Goal: Find specific page/section: Find specific page/section

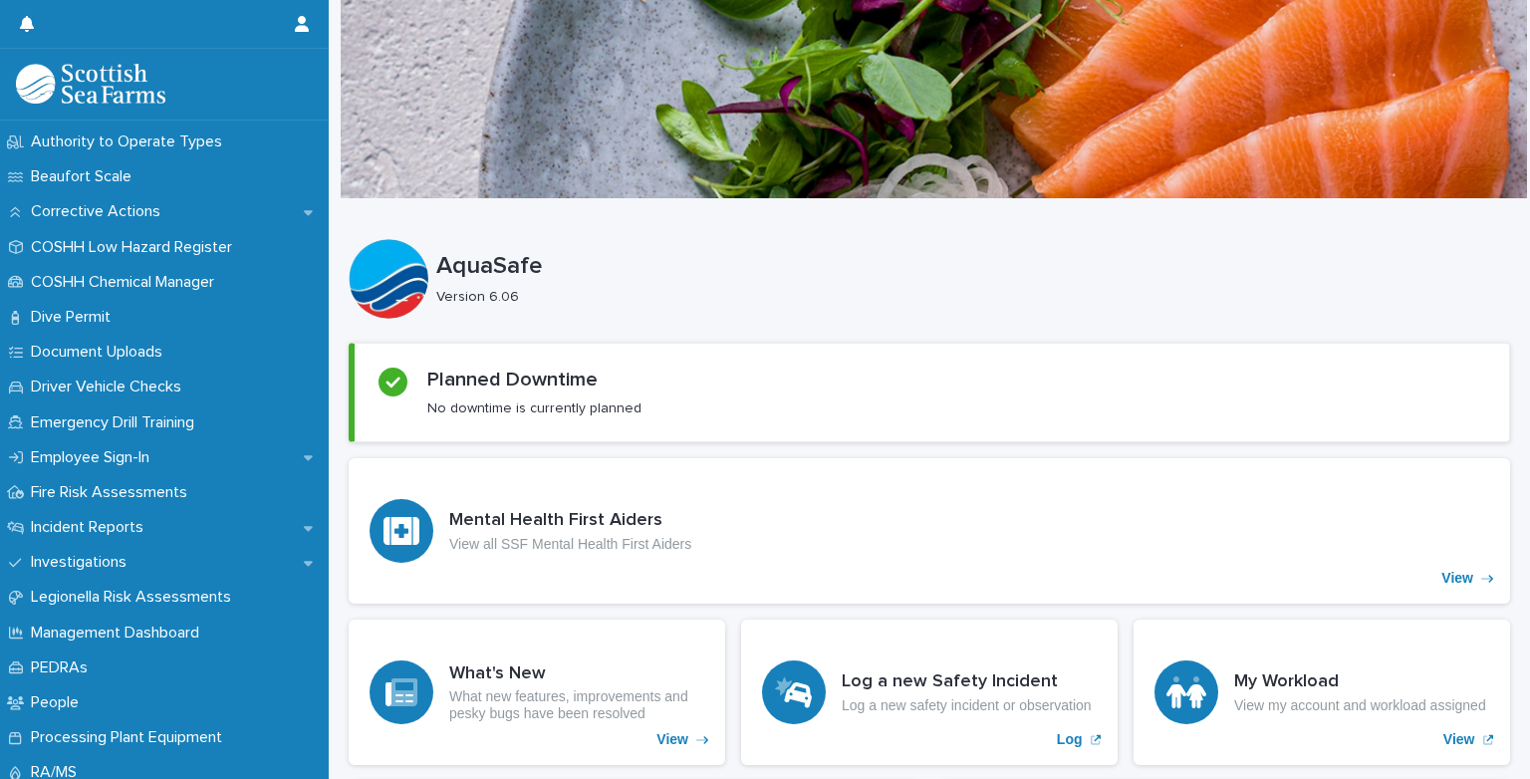
scroll to position [466, 0]
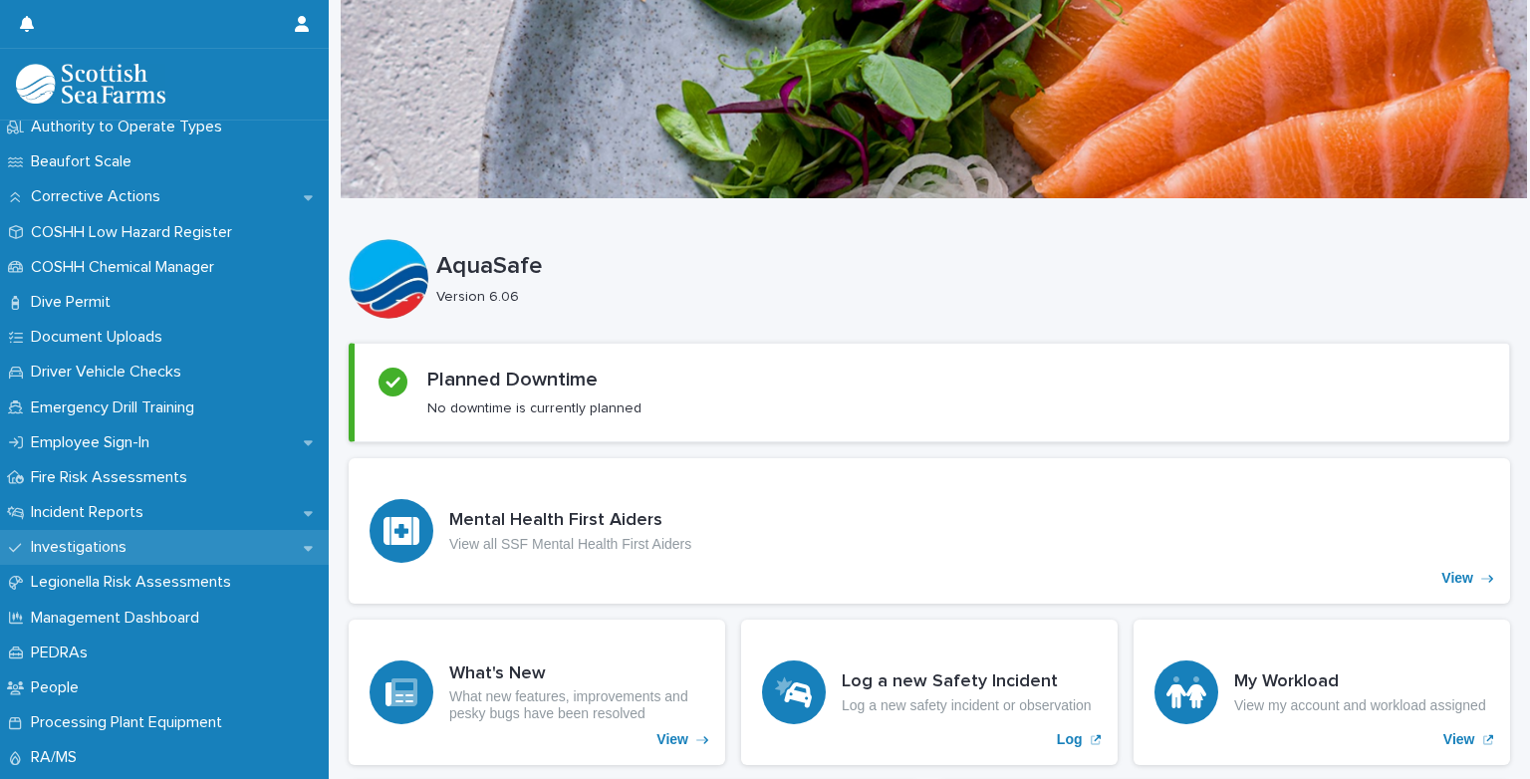
click at [283, 545] on div "Investigations" at bounding box center [164, 547] width 329 height 35
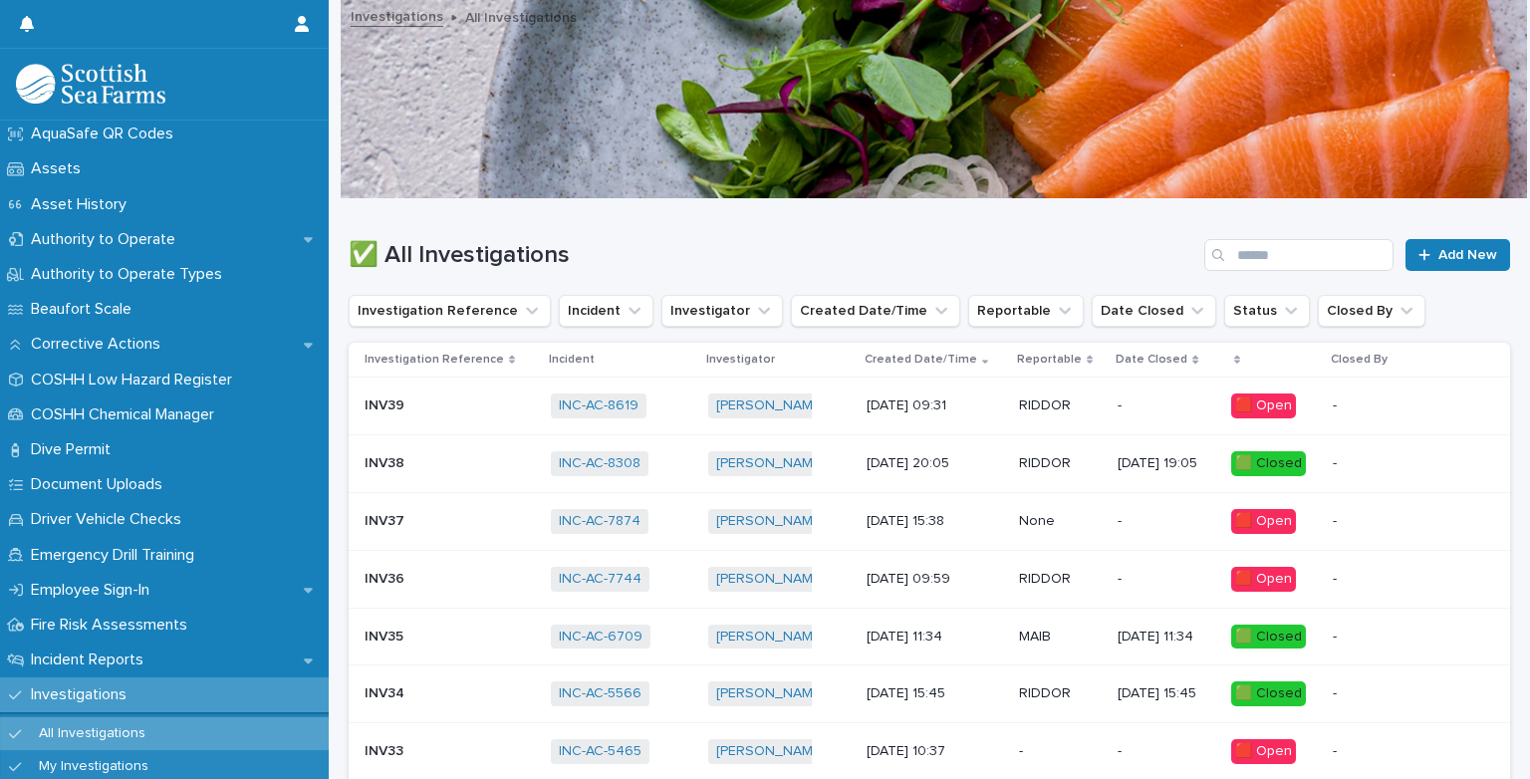
scroll to position [366, 0]
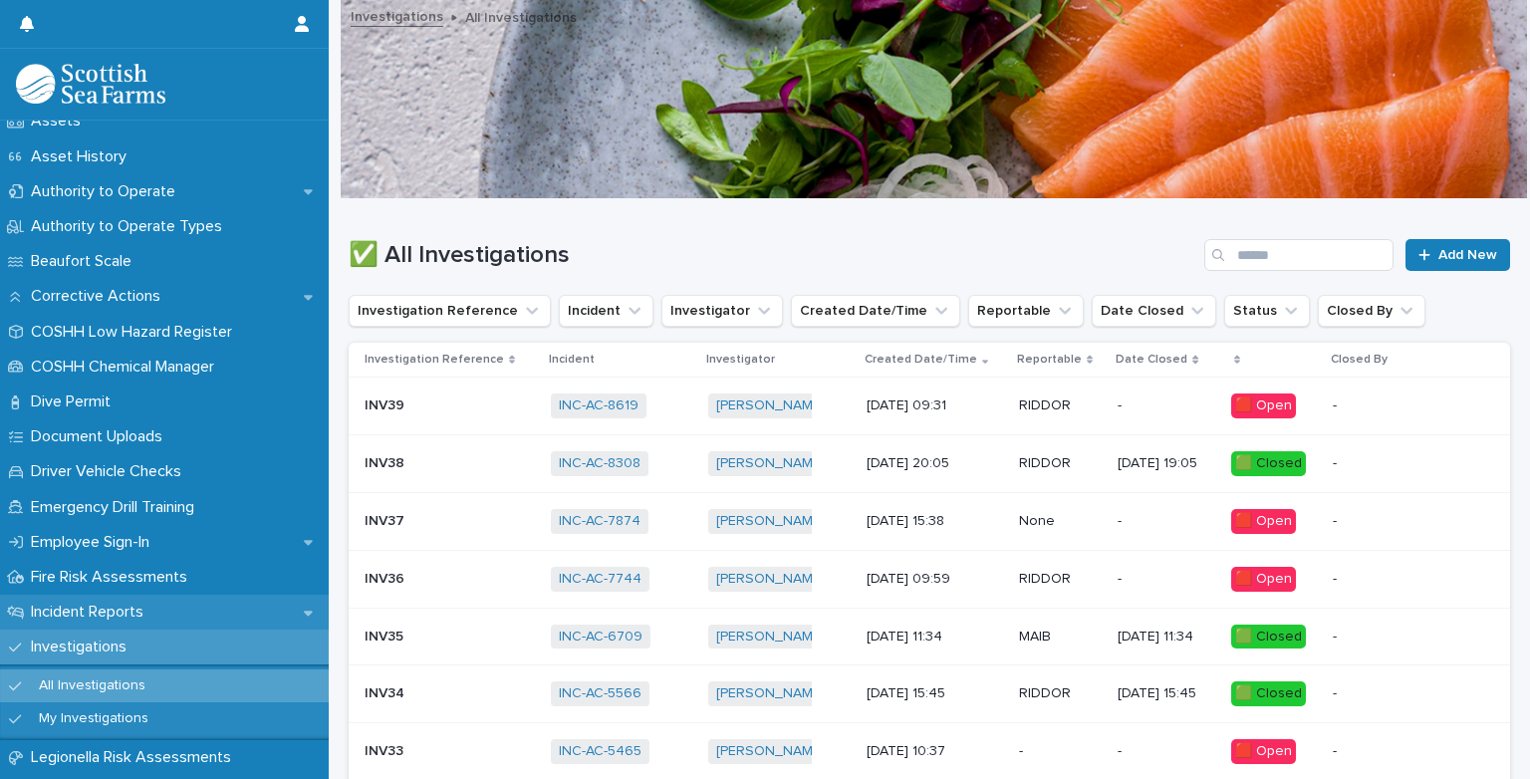
click at [138, 595] on div "Incident Reports" at bounding box center [164, 612] width 329 height 35
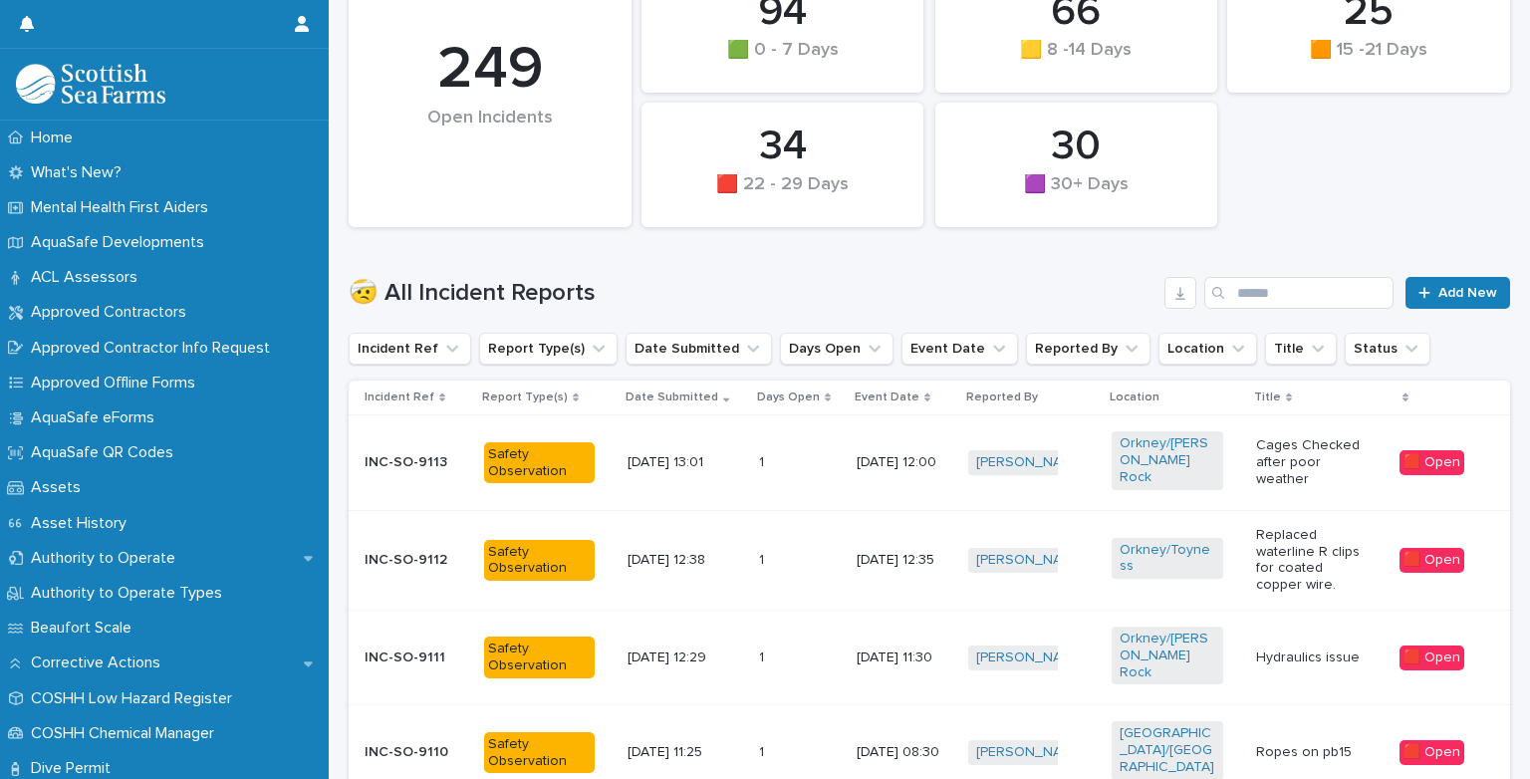
scroll to position [446, 0]
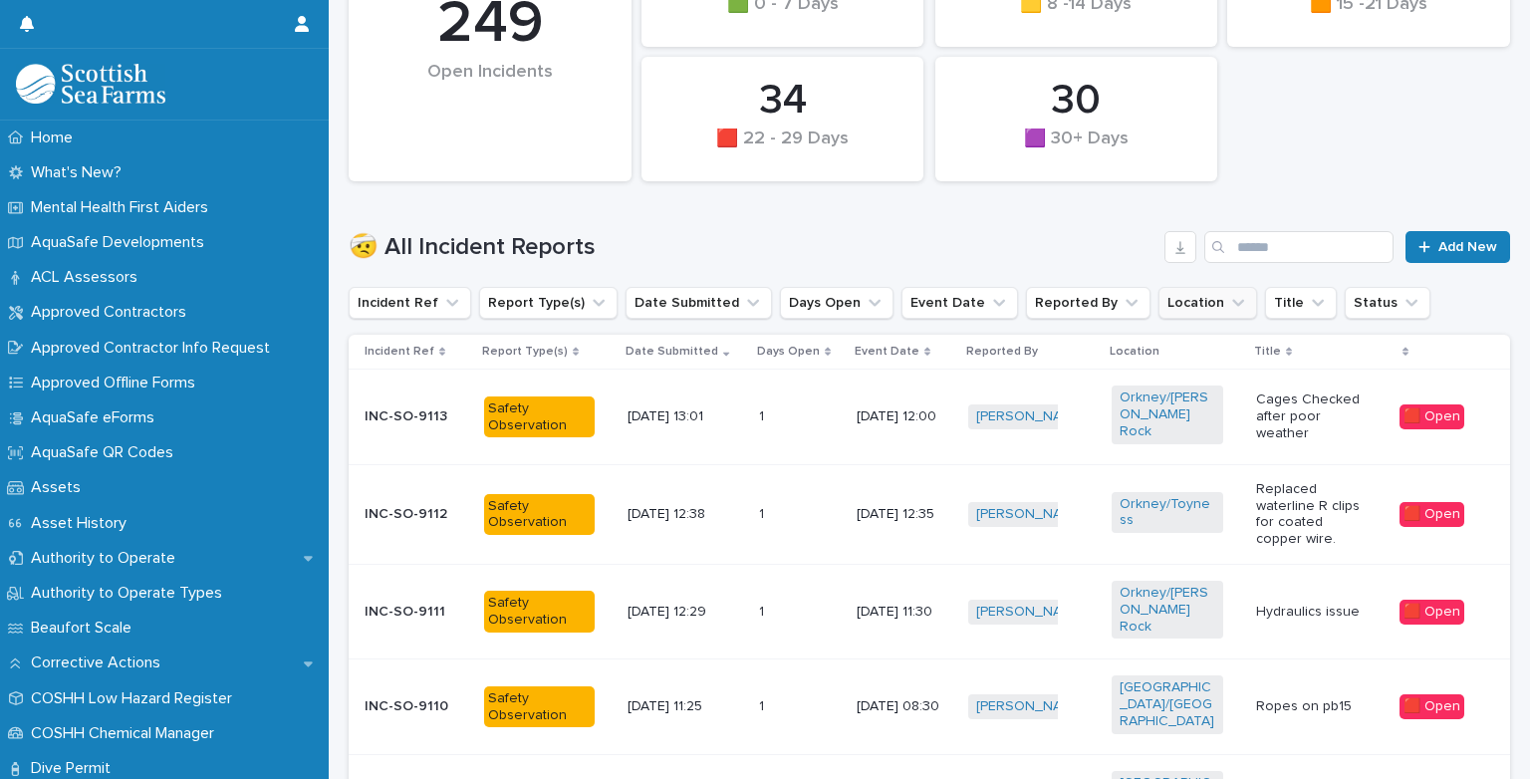
click at [1228, 302] on icon "Location" at bounding box center [1238, 303] width 20 height 20
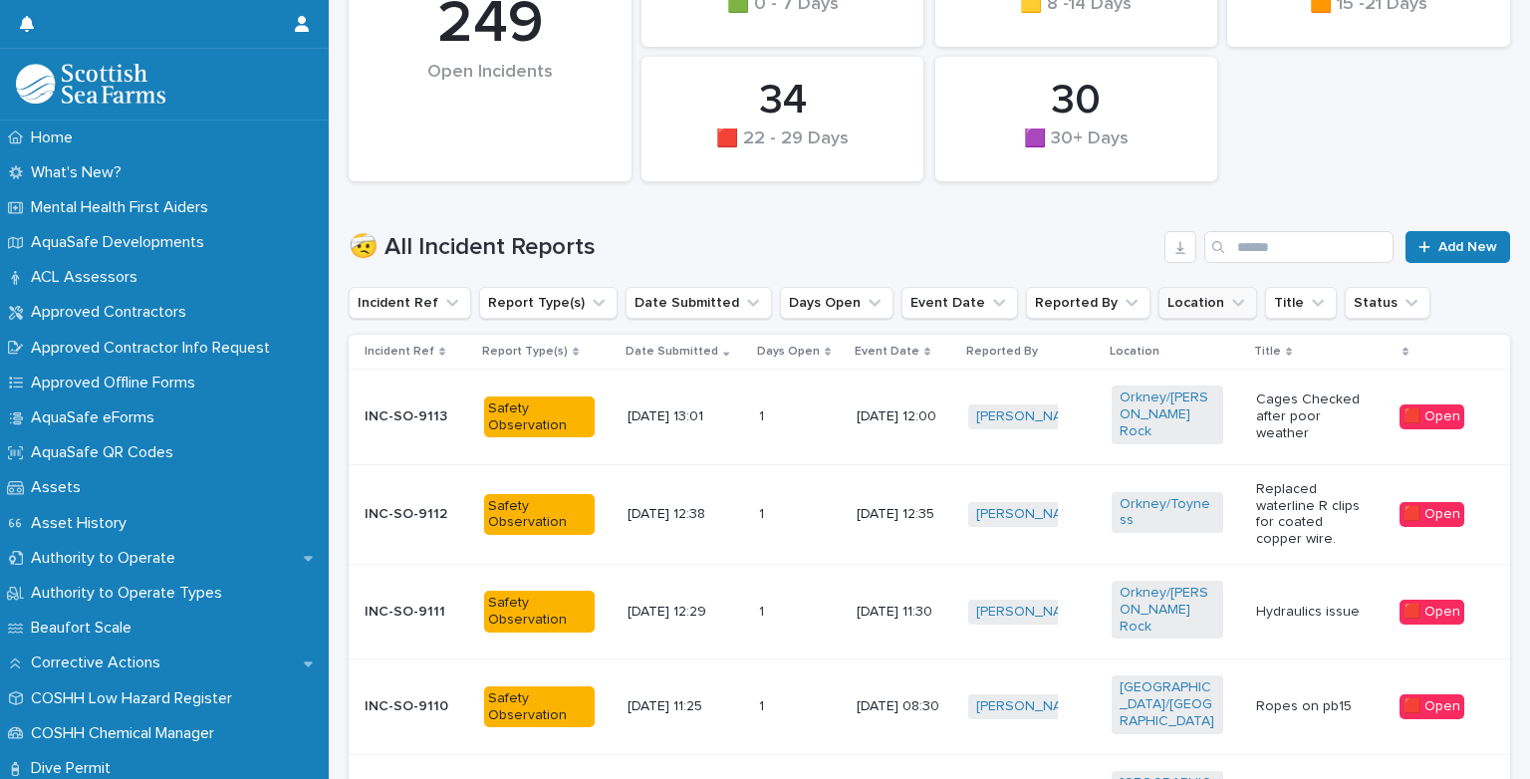
click at [1181, 309] on button "Location" at bounding box center [1207, 303] width 99 height 32
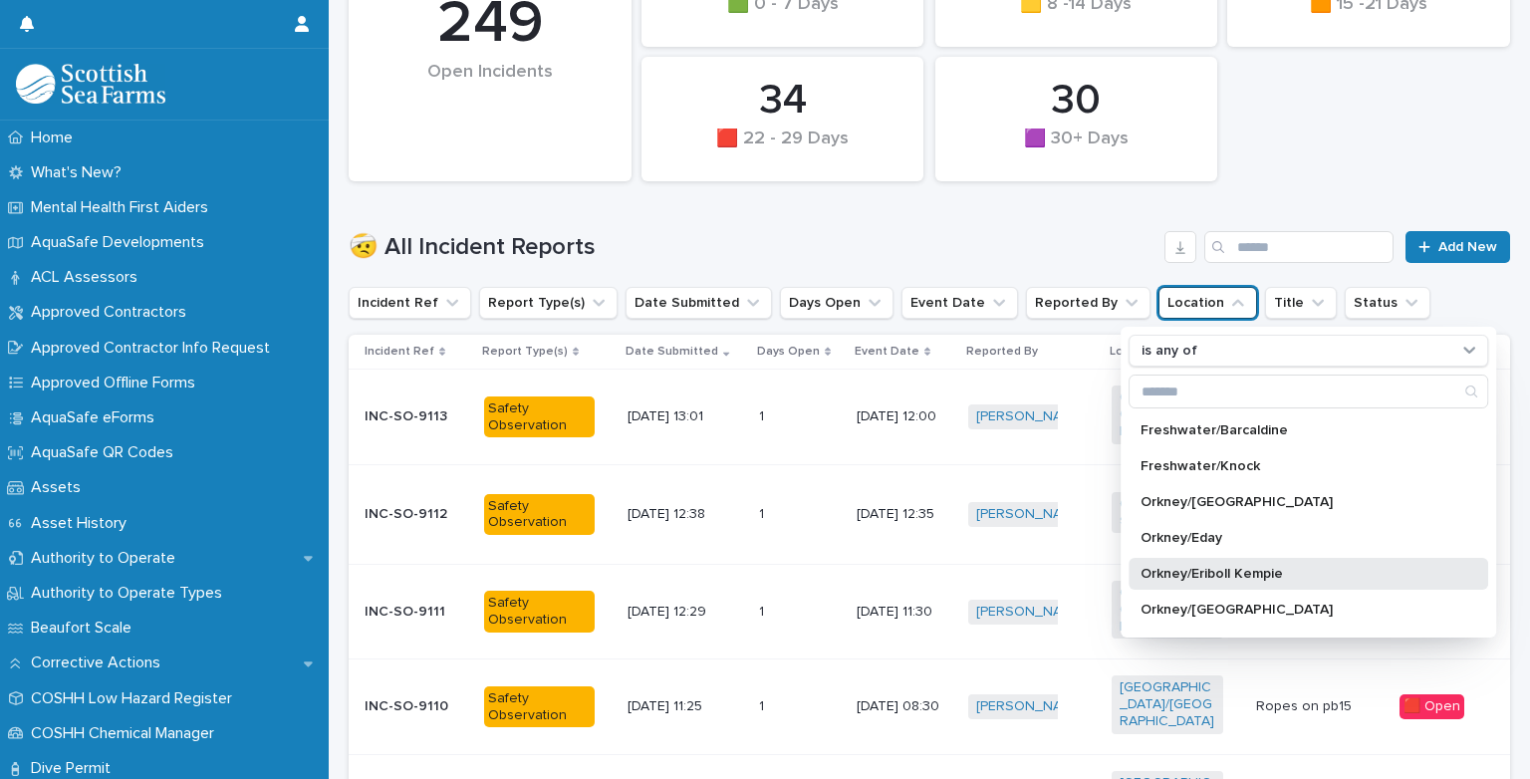
click at [1259, 568] on p "Orkney/Eriboll Kempie" at bounding box center [1298, 574] width 316 height 14
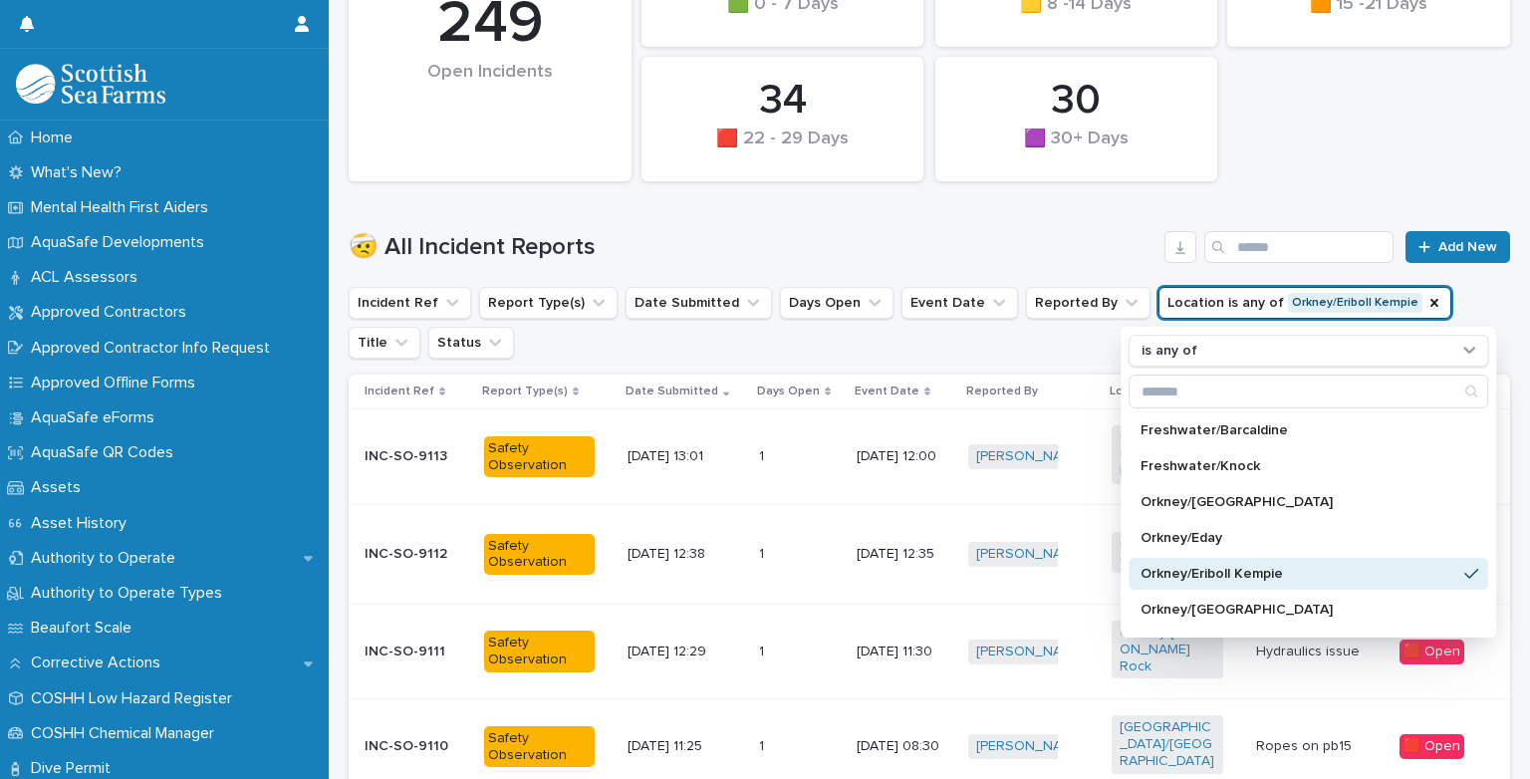
scroll to position [466, 0]
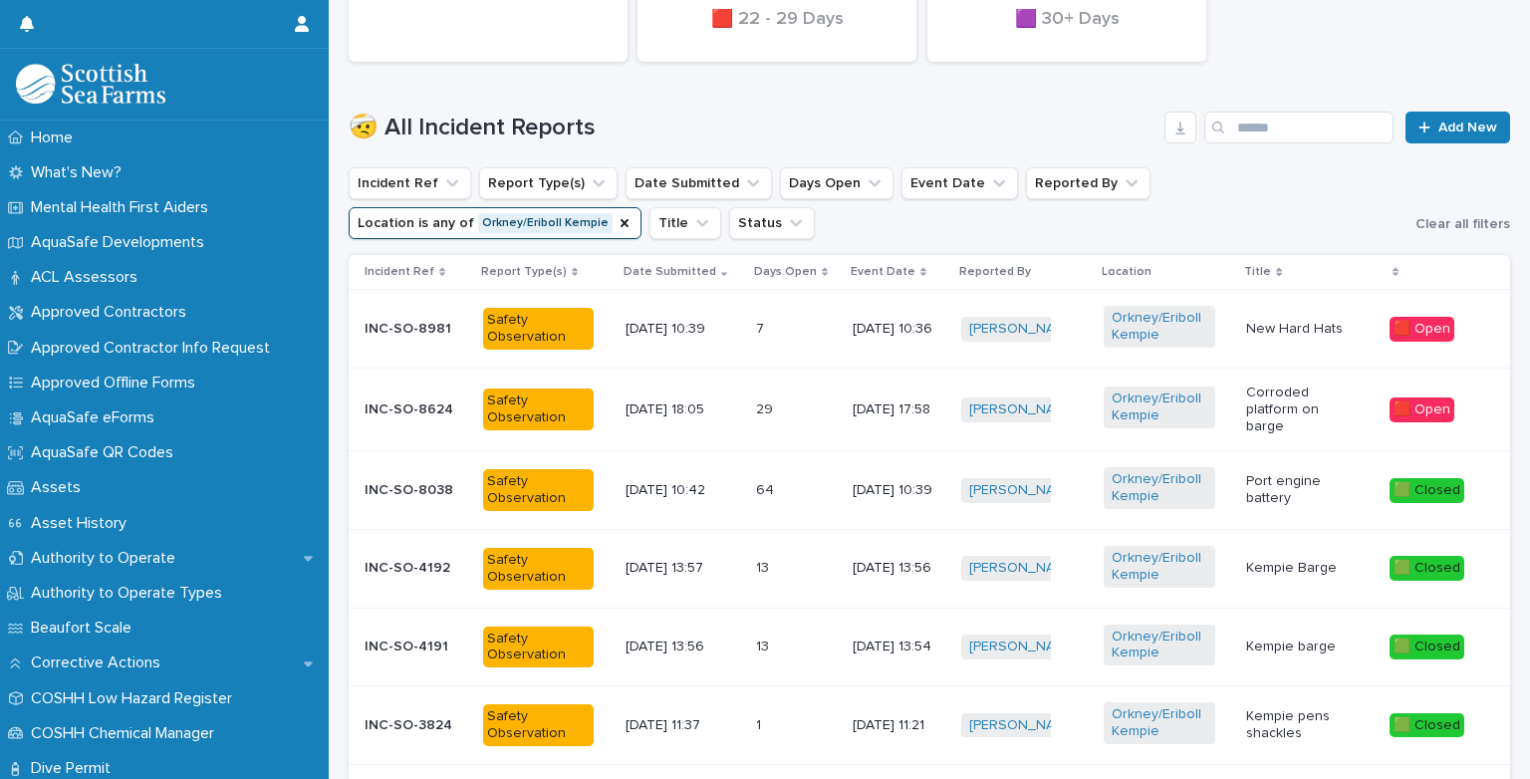
scroll to position [558, 0]
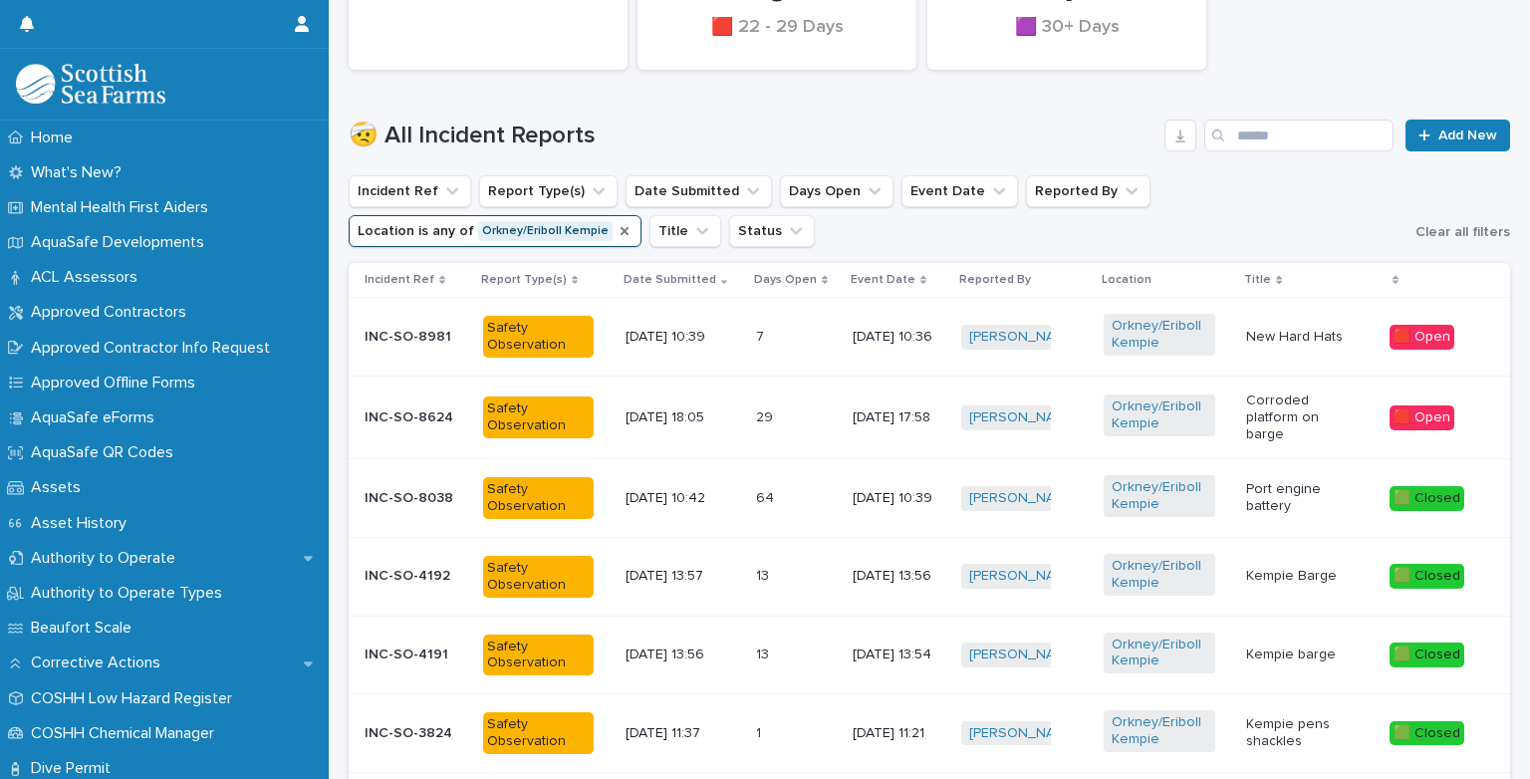
click at [616, 232] on icon "Location" at bounding box center [624, 231] width 16 height 16
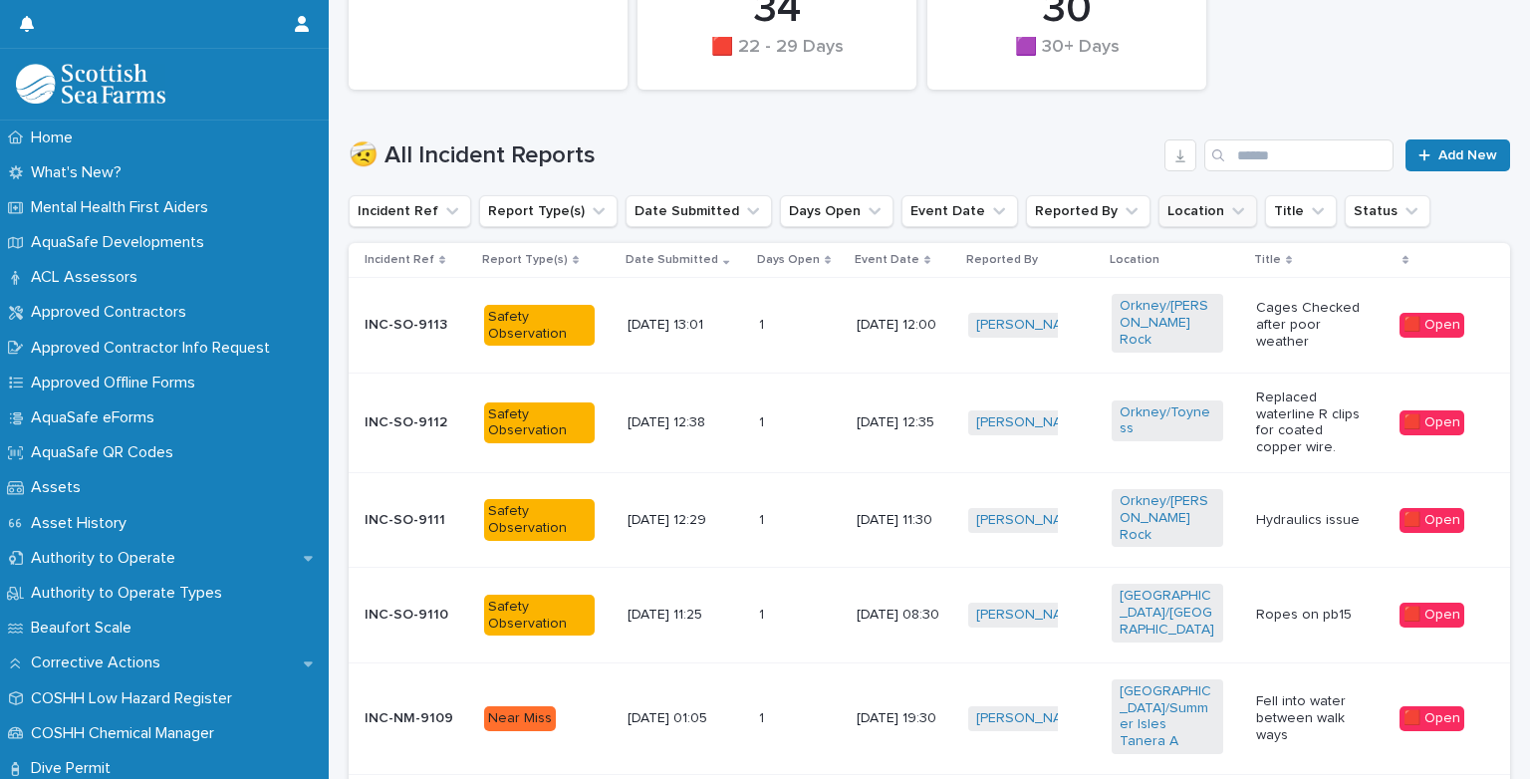
scroll to position [574, 0]
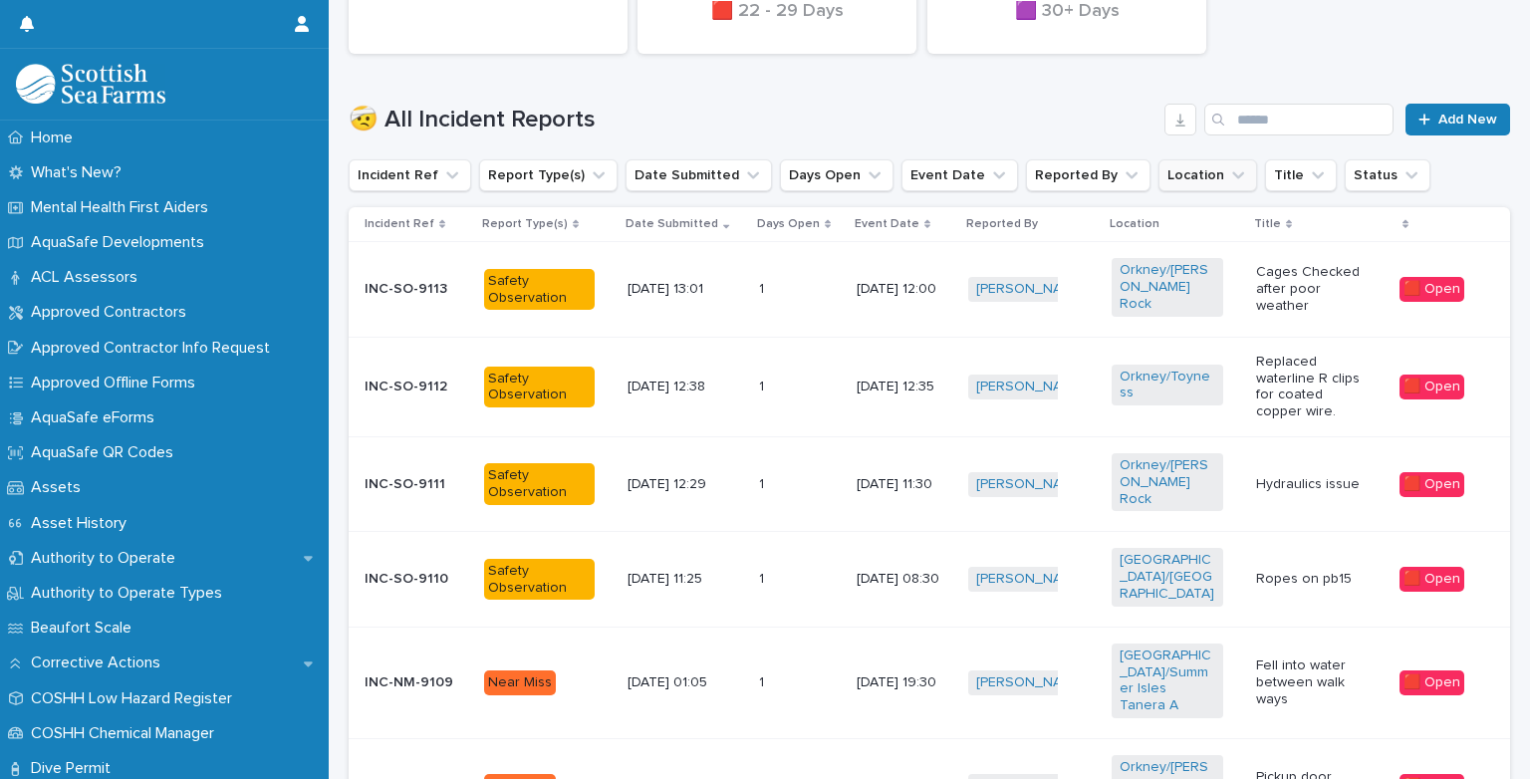
click at [1169, 162] on button "Location" at bounding box center [1207, 175] width 99 height 32
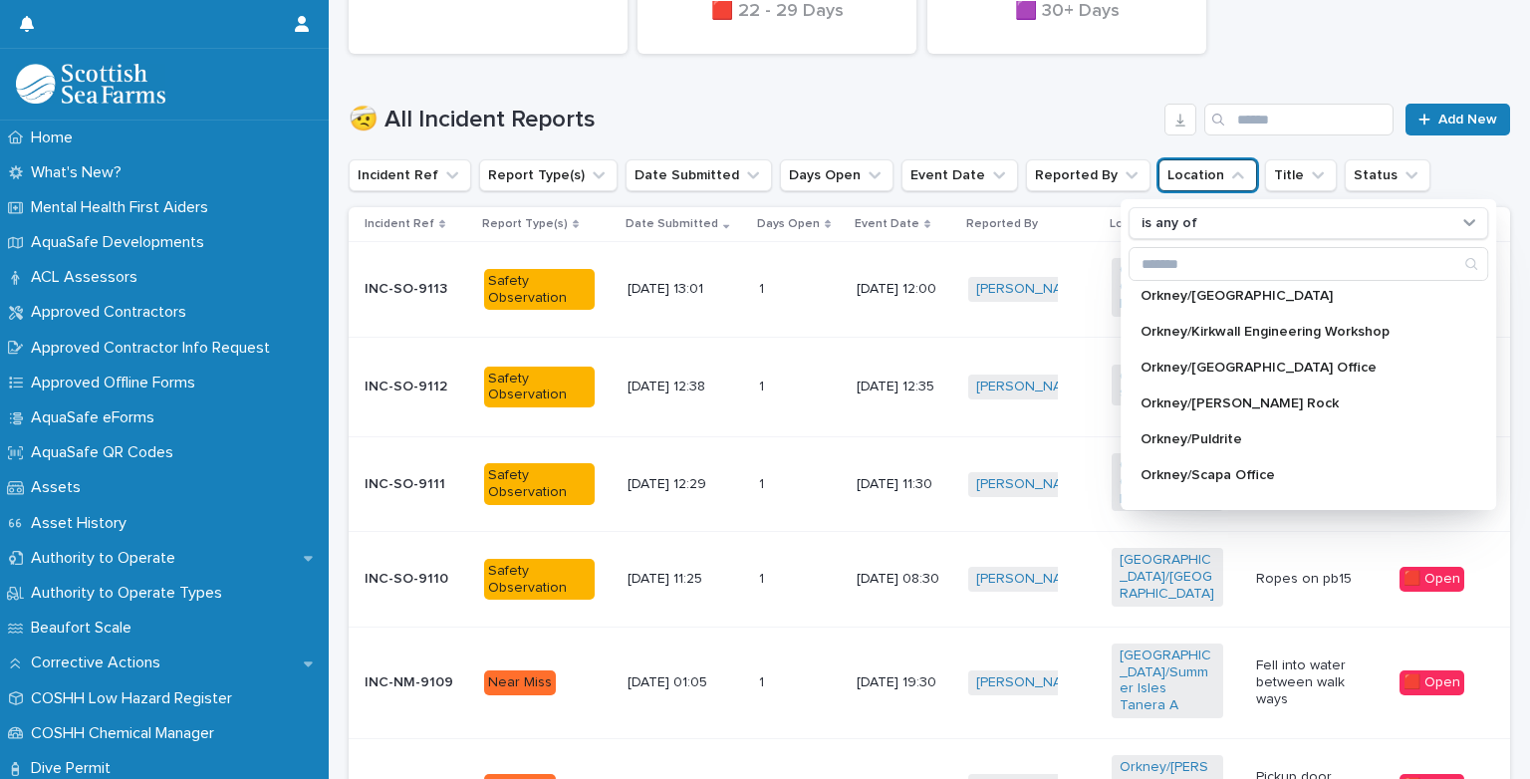
scroll to position [0, 0]
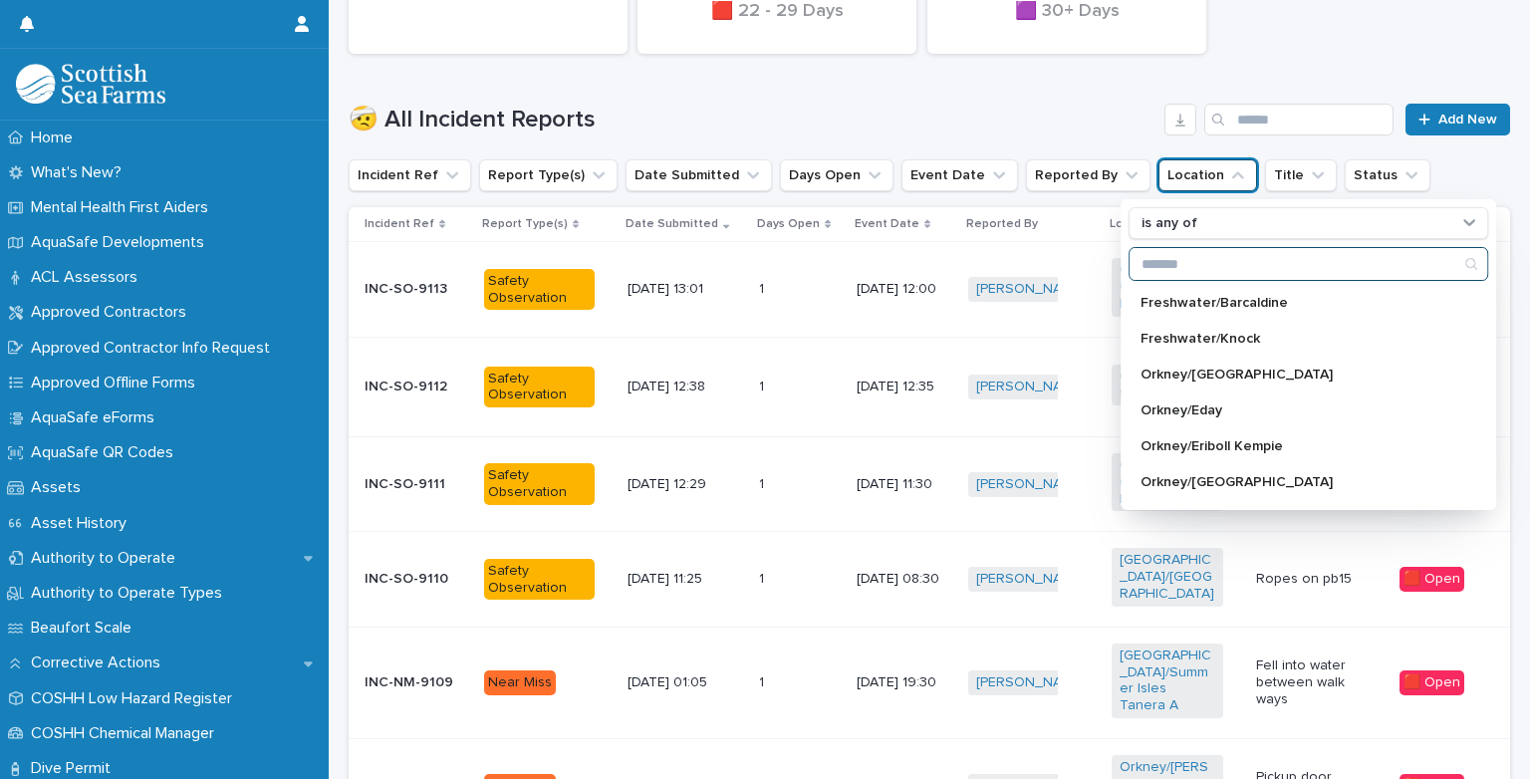
click at [1307, 266] on input "Search" at bounding box center [1308, 264] width 358 height 32
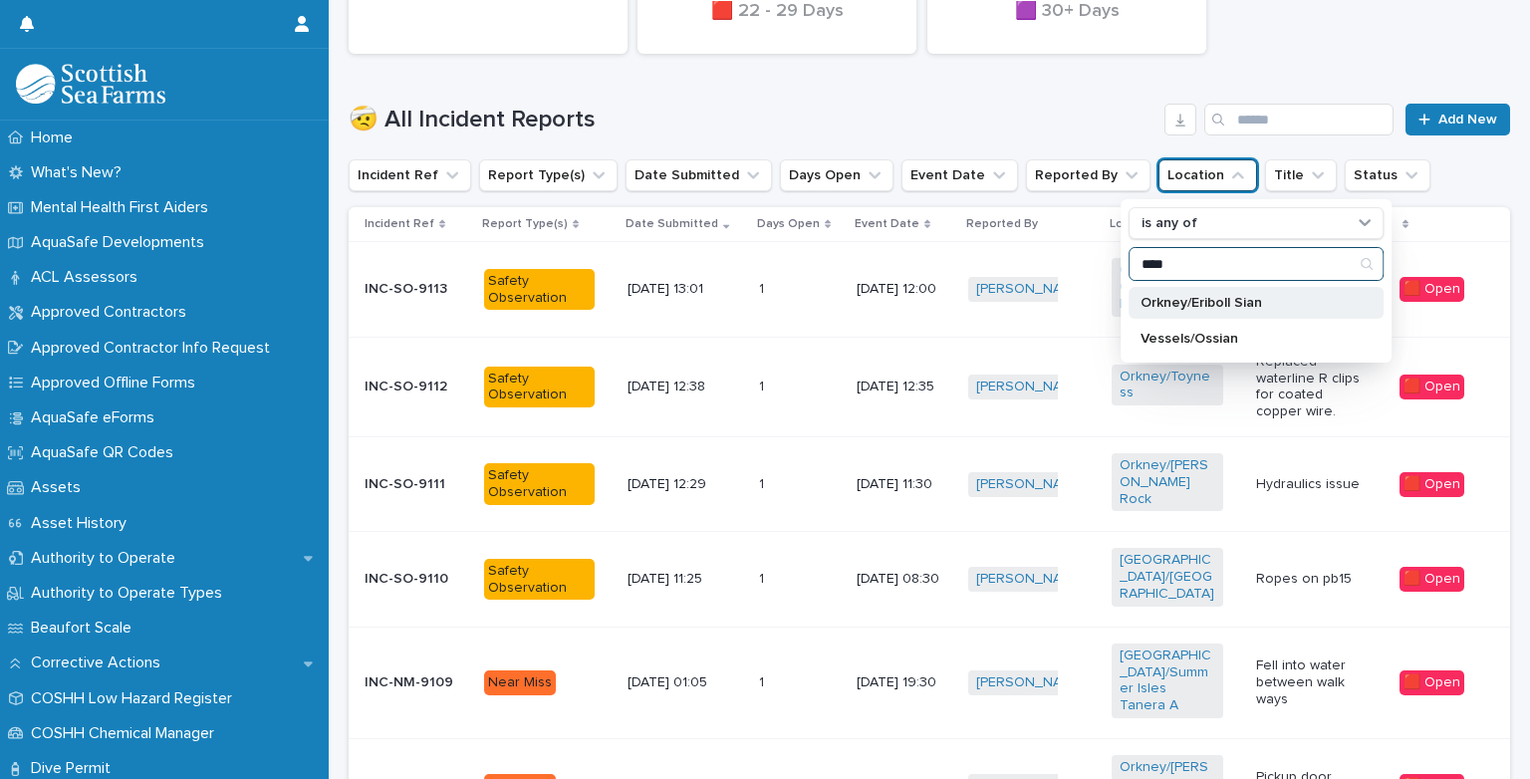
type input "****"
click at [1259, 303] on p "Orkney/Eriboll Sian" at bounding box center [1245, 303] width 211 height 14
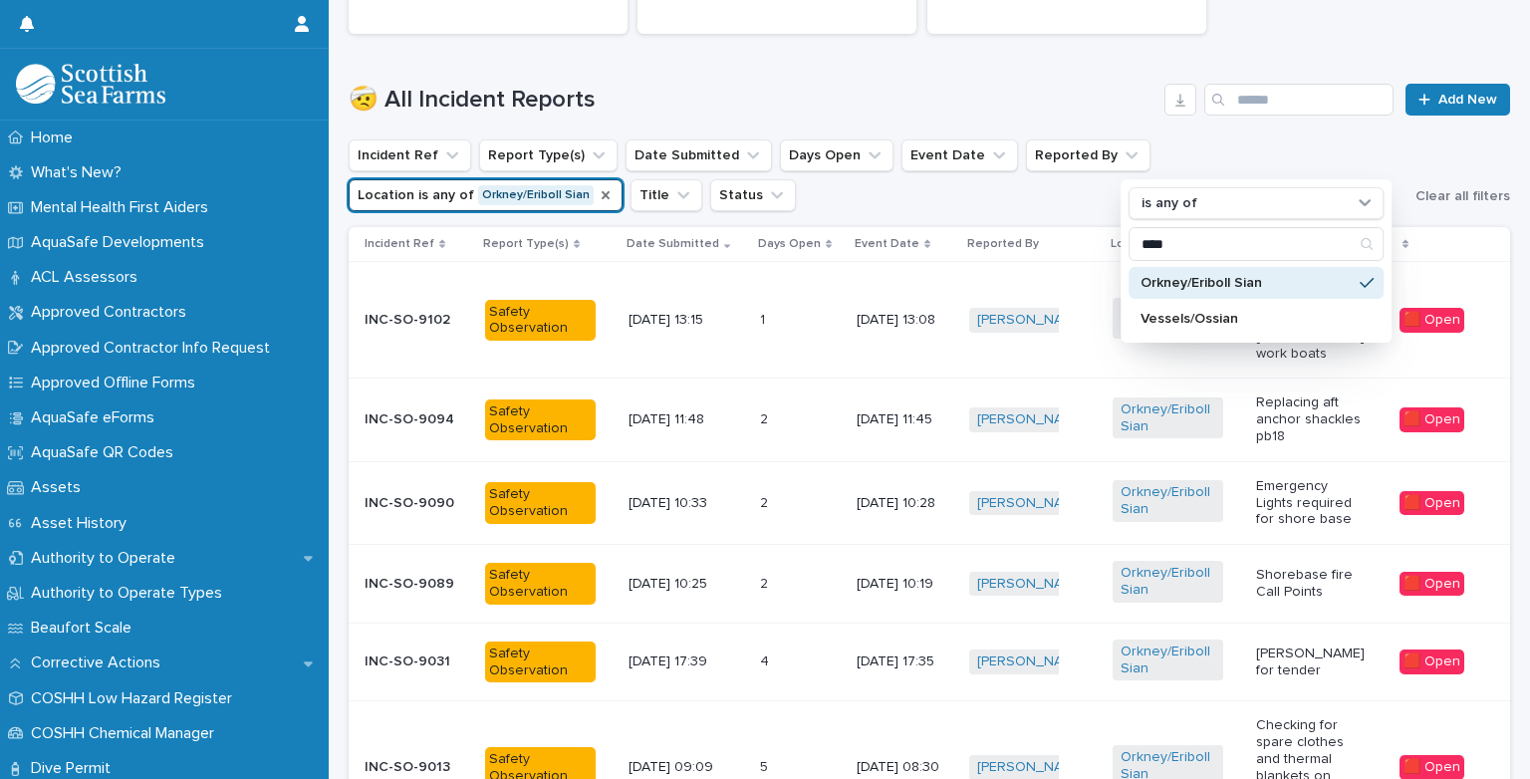
click at [1012, 82] on div "🤕 All Incident Reports Add New" at bounding box center [929, 92] width 1161 height 96
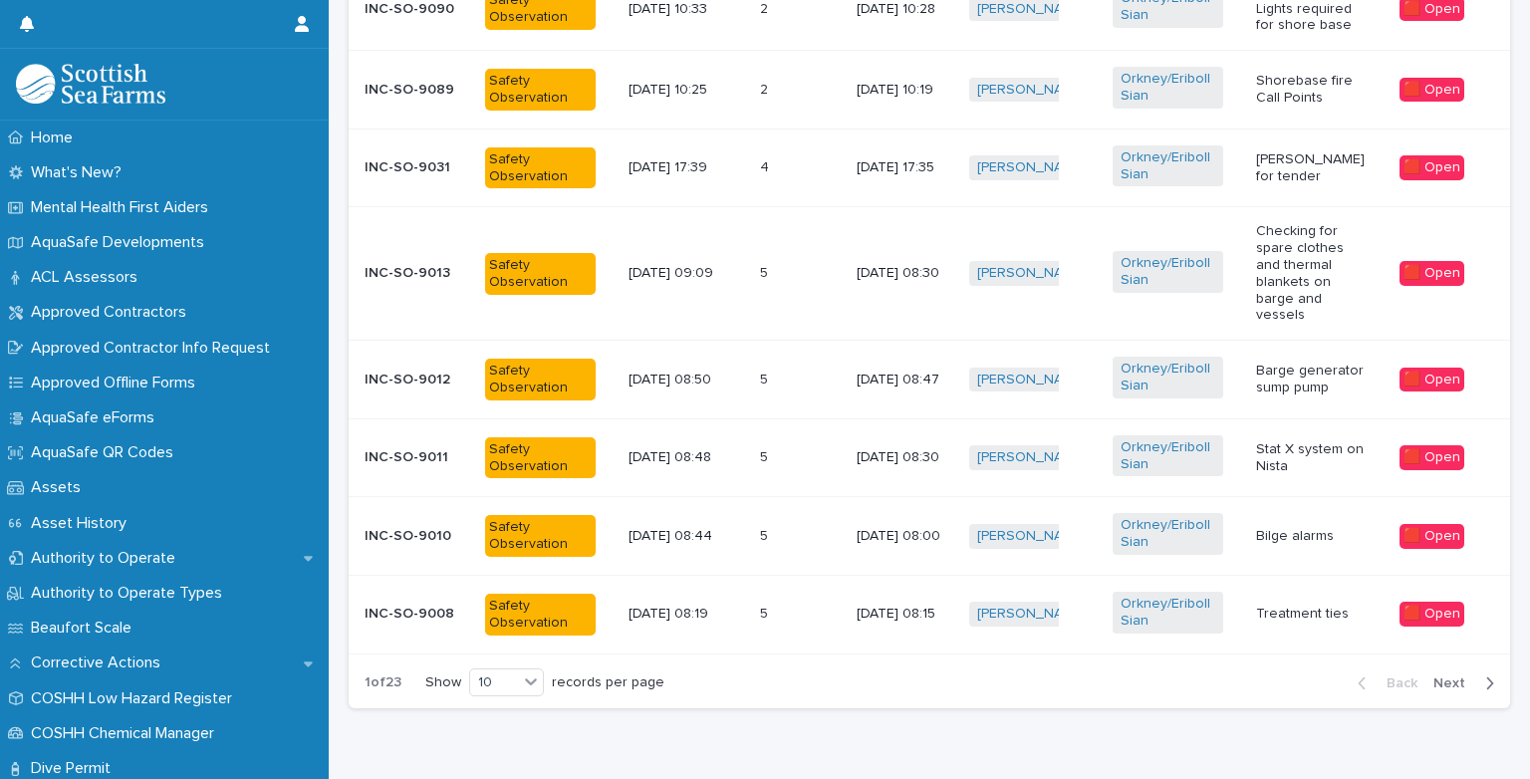
scroll to position [1127, 0]
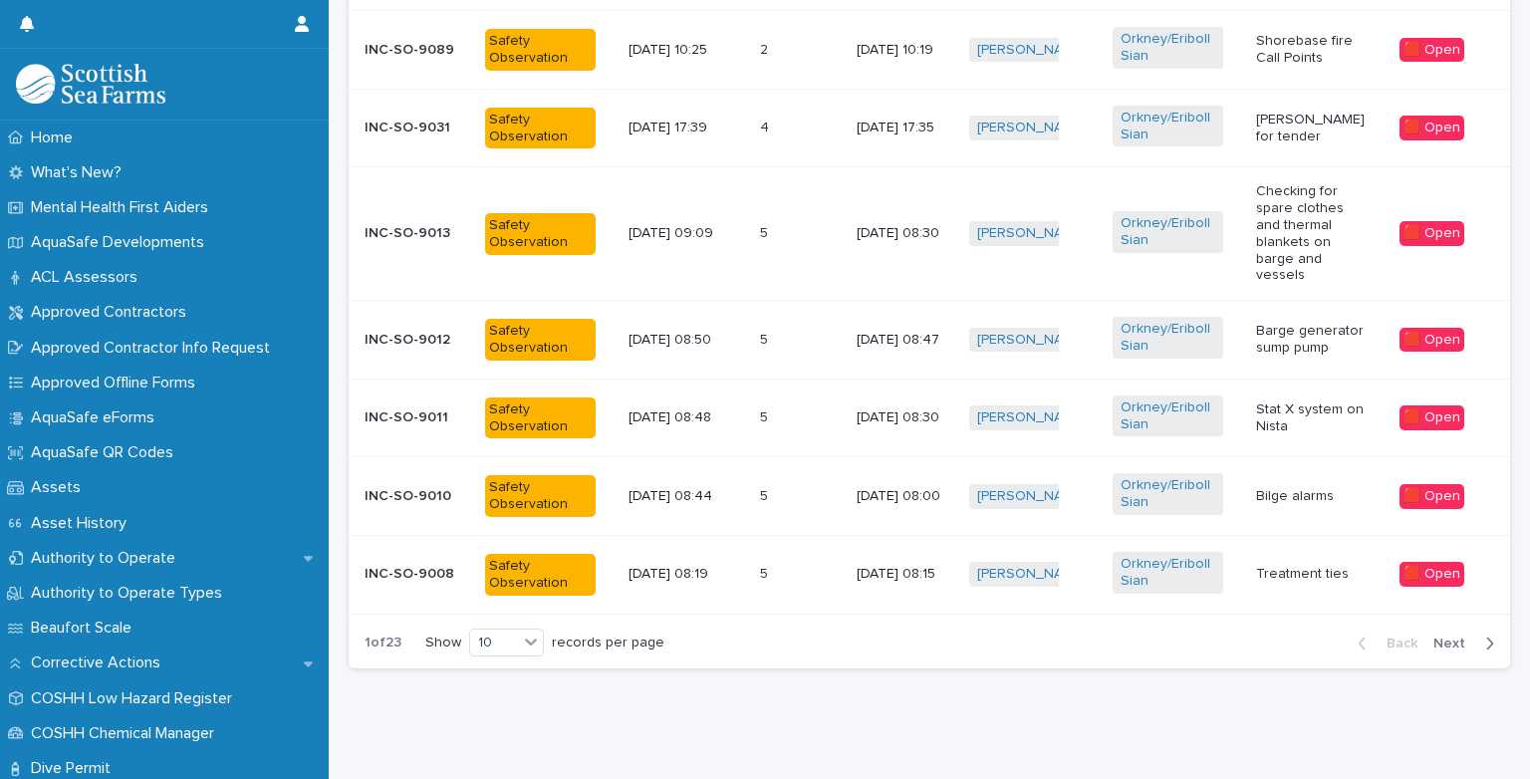
click at [1457, 636] on span "Next" at bounding box center [1455, 643] width 44 height 14
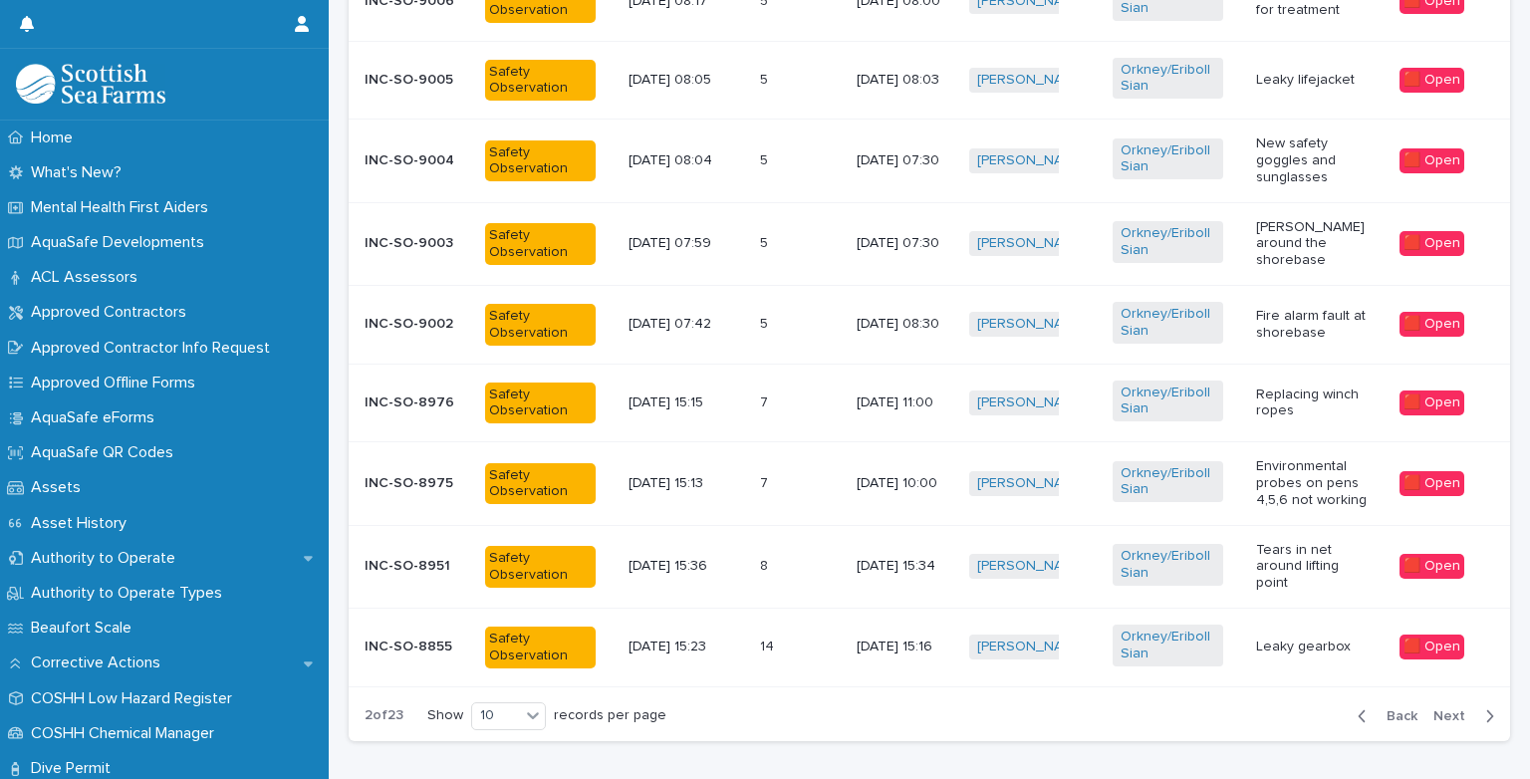
scroll to position [996, 0]
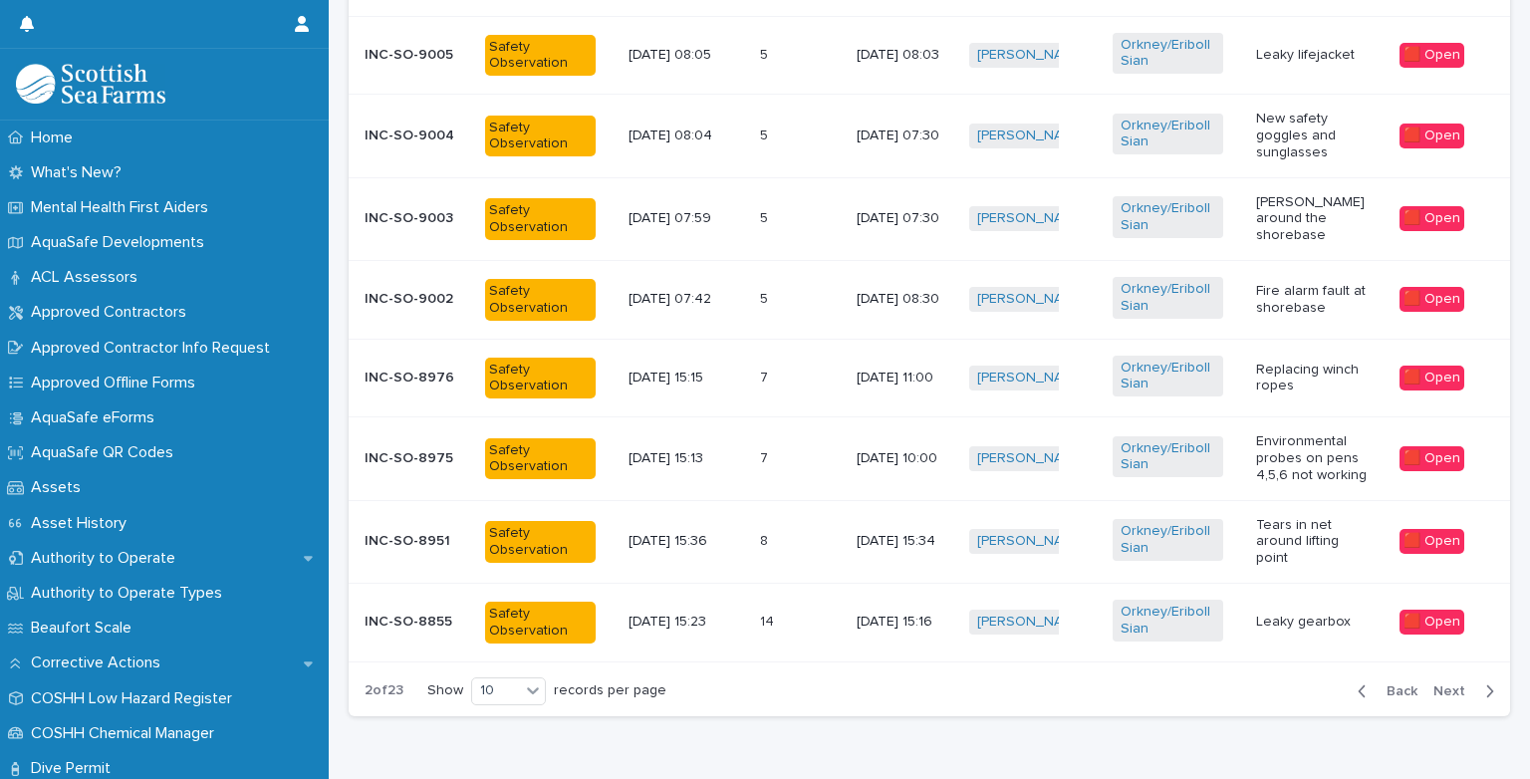
click at [1433, 684] on span "Next" at bounding box center [1455, 691] width 44 height 14
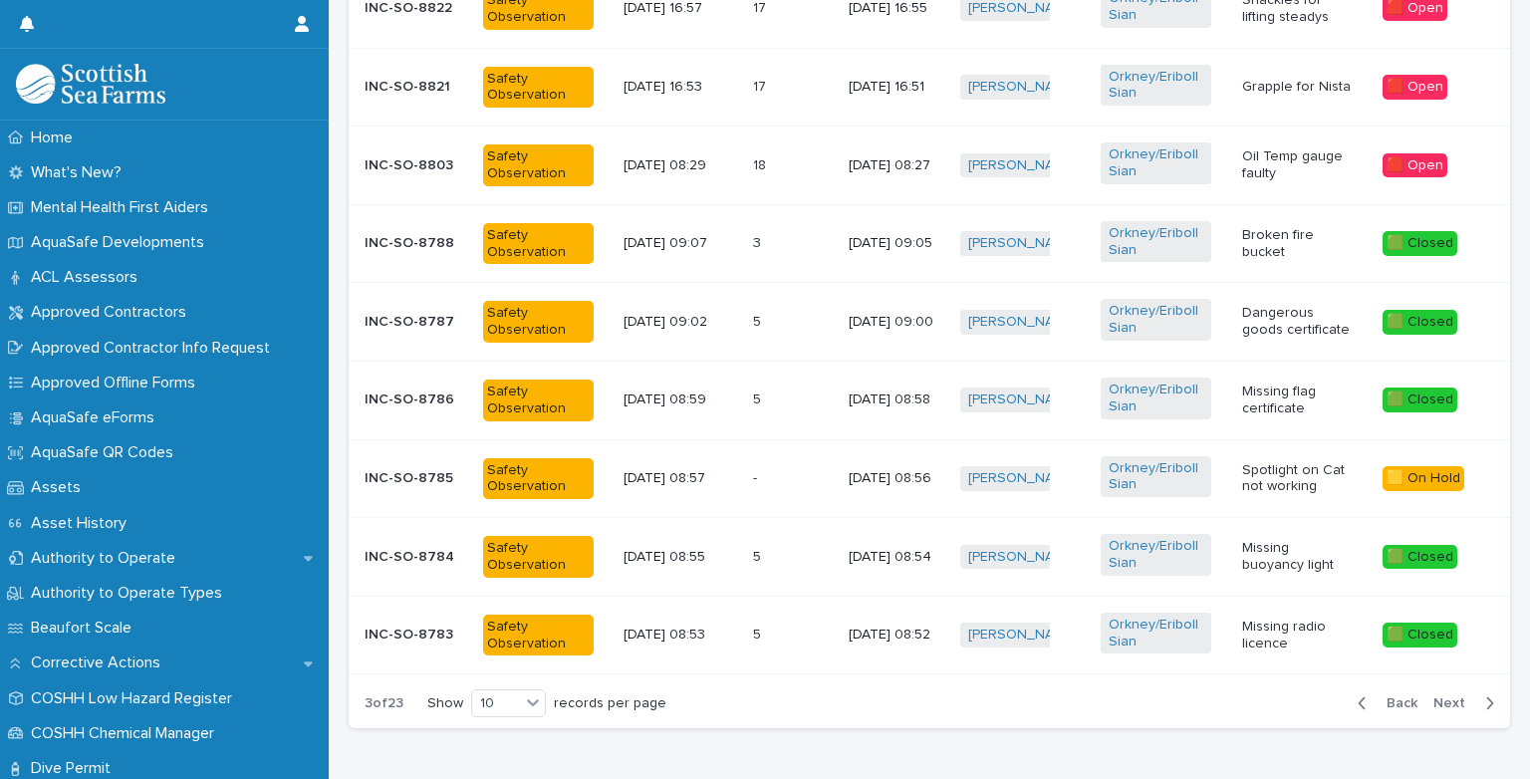
scroll to position [978, 0]
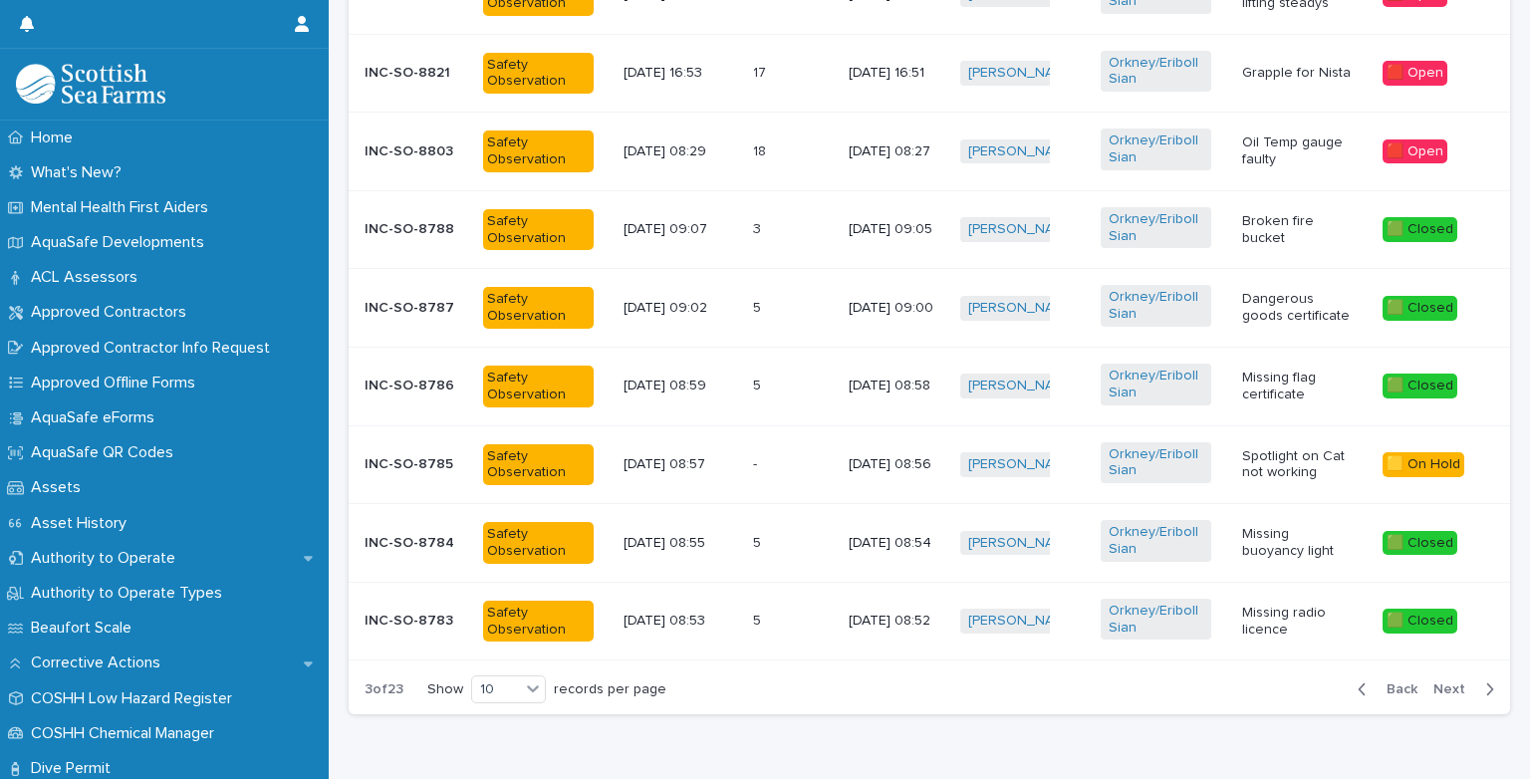
click at [1439, 682] on span "Next" at bounding box center [1455, 689] width 44 height 14
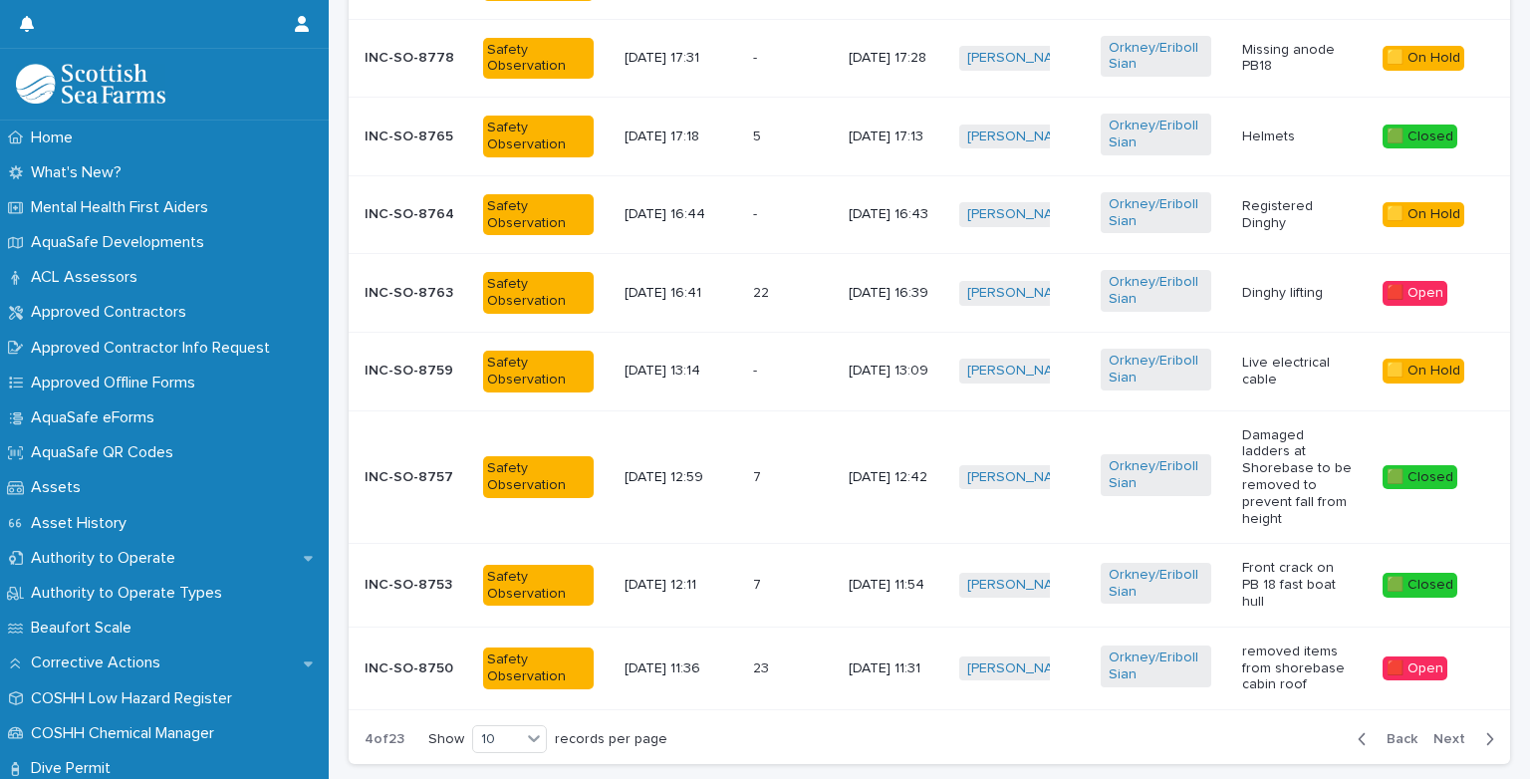
scroll to position [1017, 0]
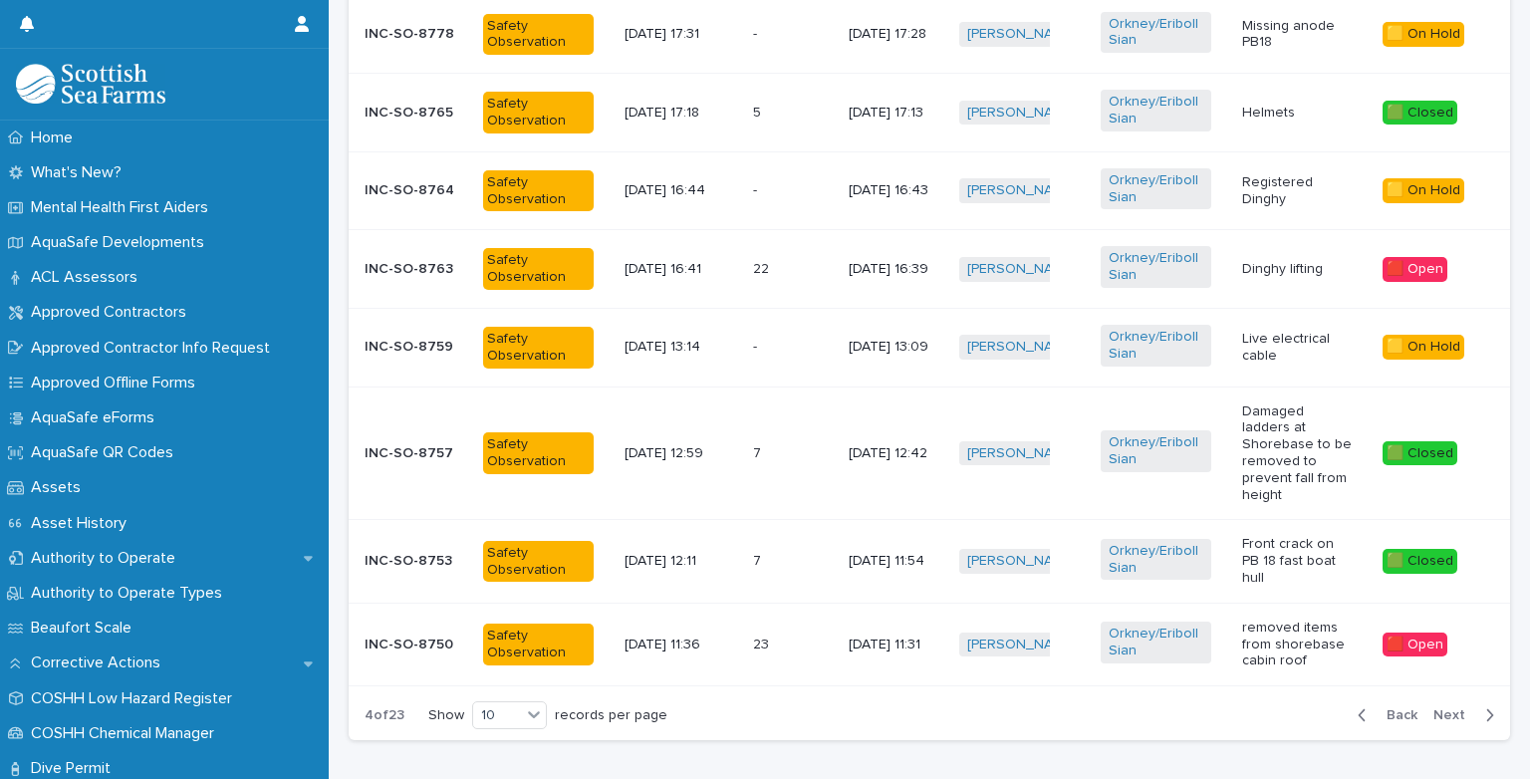
click at [1442, 708] on span "Next" at bounding box center [1455, 715] width 44 height 14
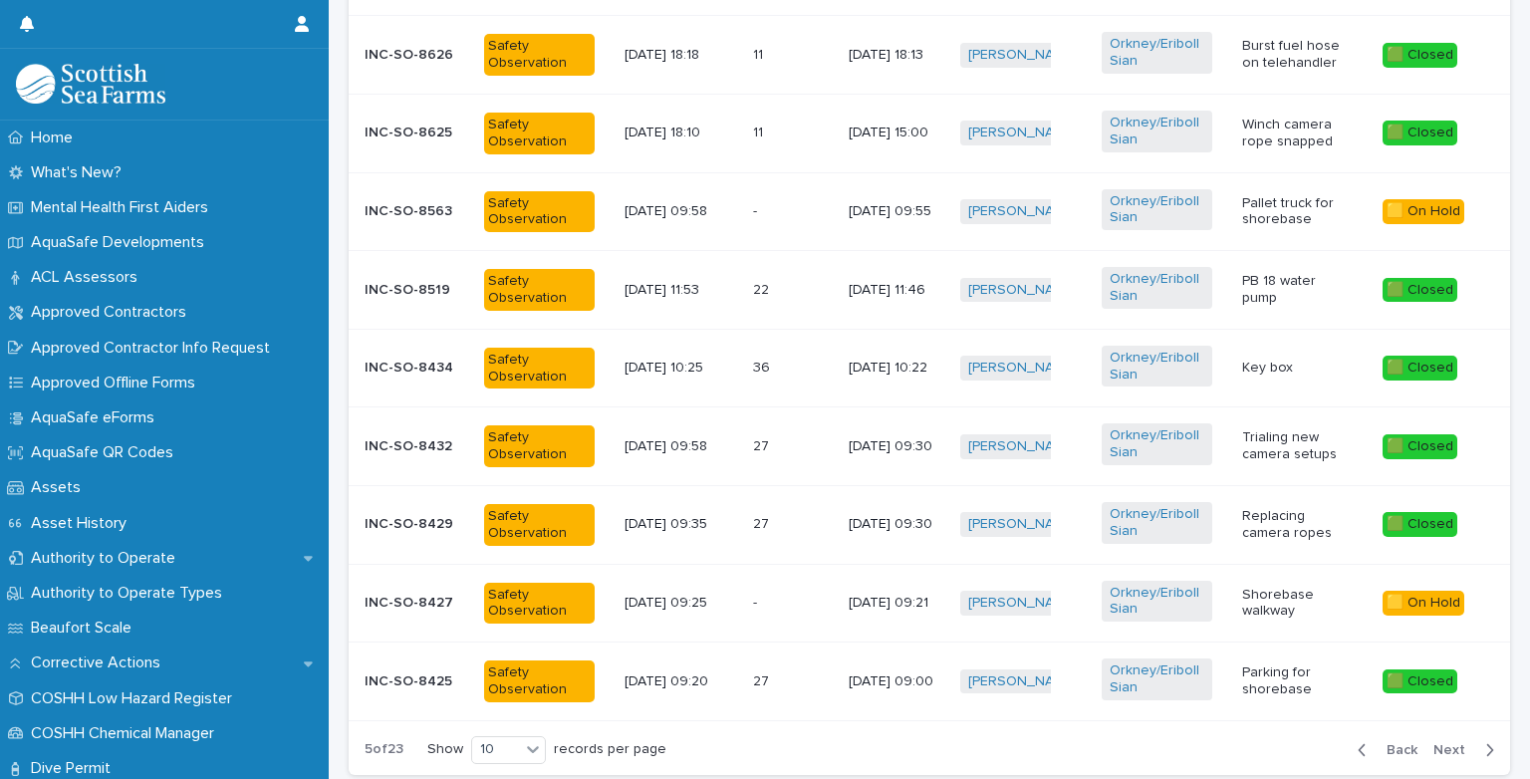
scroll to position [1022, 0]
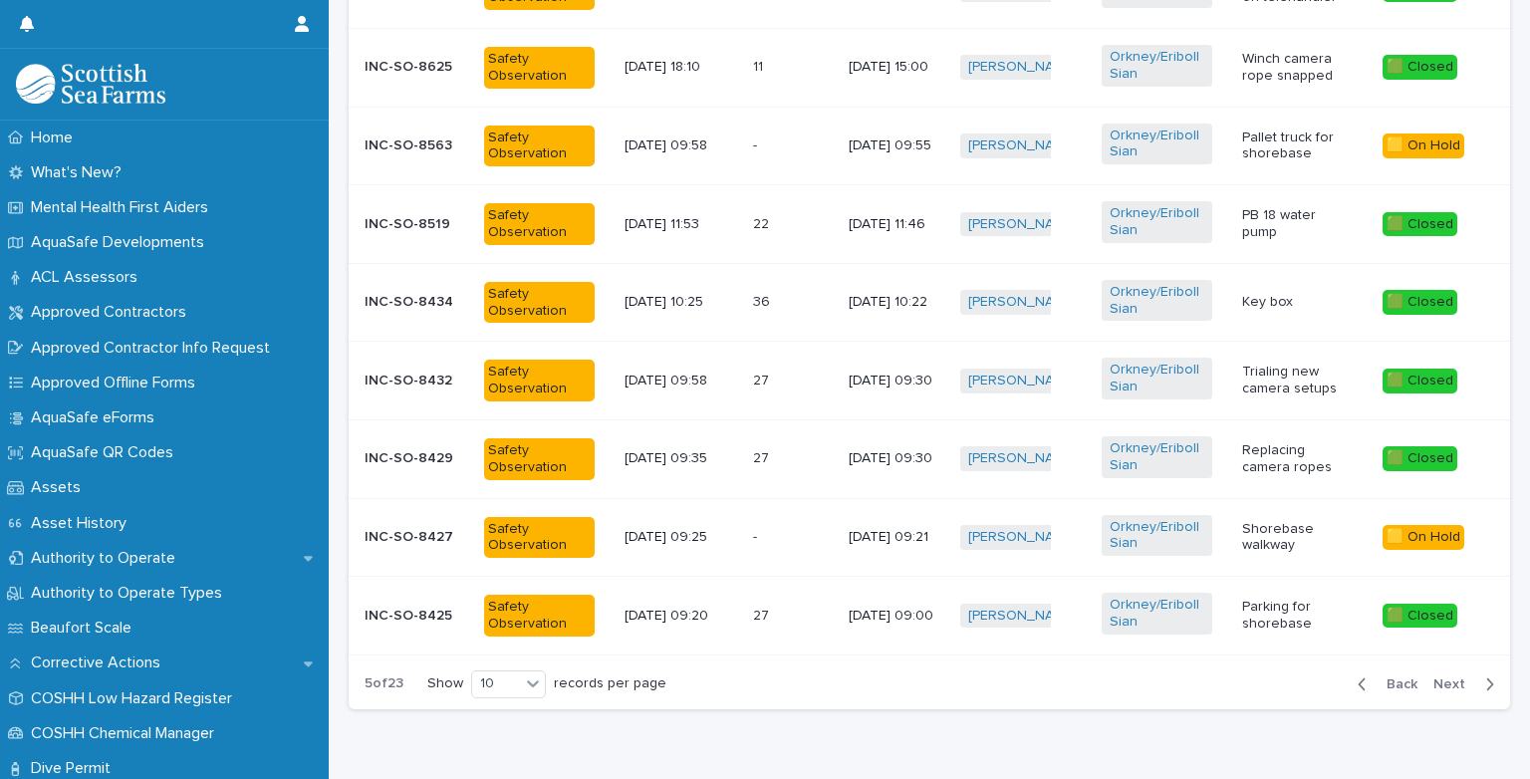
click at [1381, 683] on span "Back" at bounding box center [1395, 684] width 43 height 14
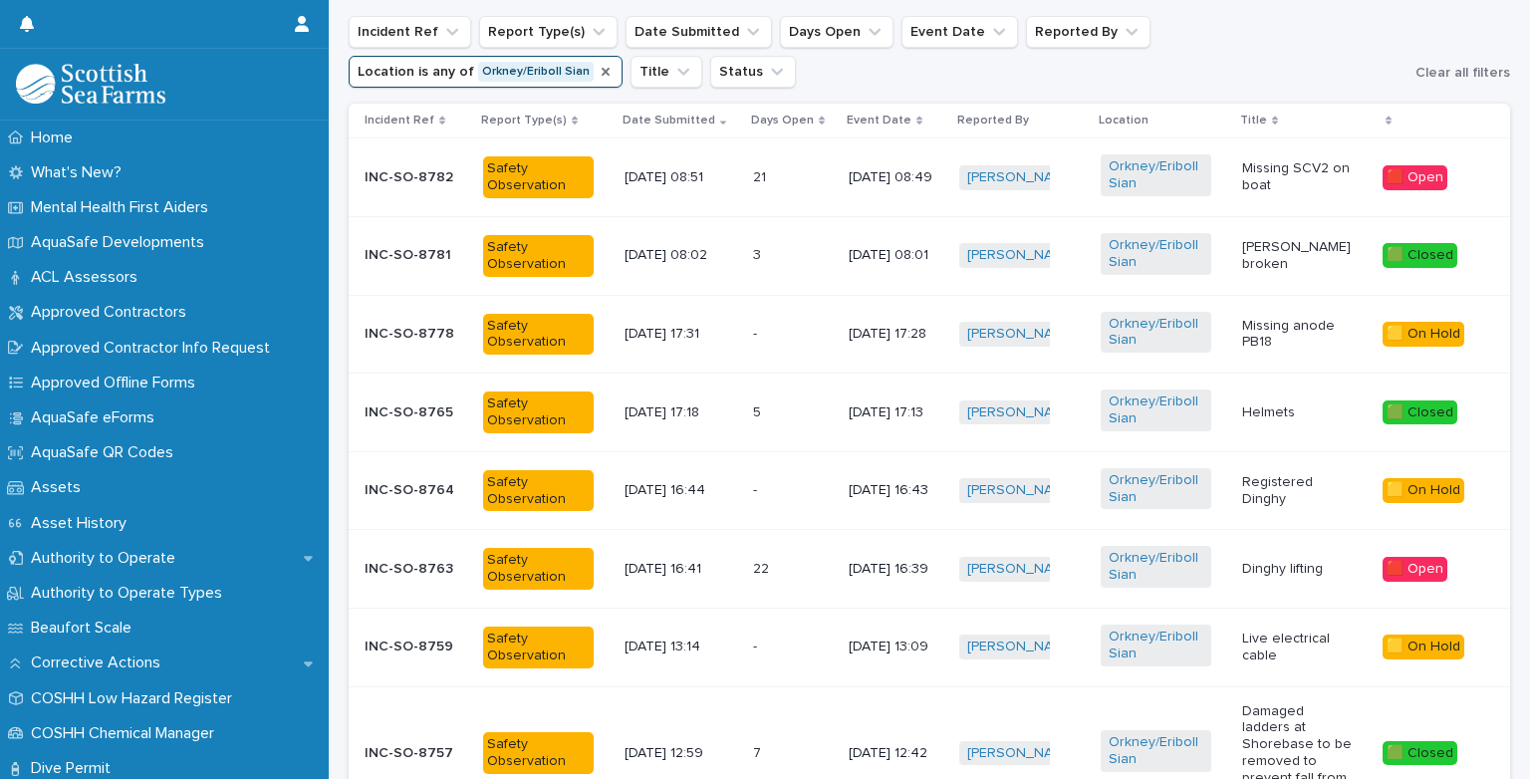
scroll to position [713, 0]
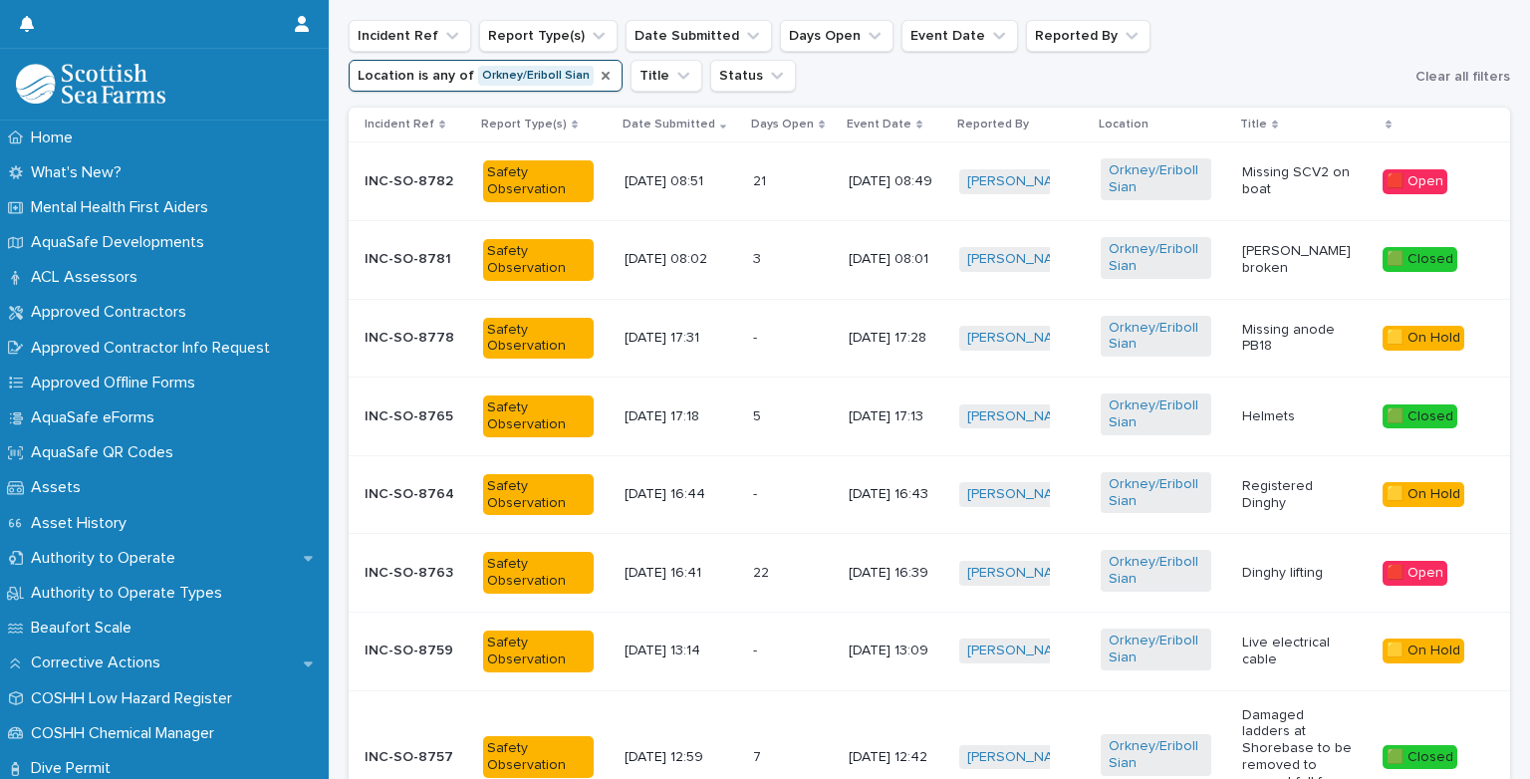
click at [1345, 74] on ul "Incident Ref Report Type(s) Date Submitted Days Open Event Date Reported By Loc…" at bounding box center [878, 56] width 1067 height 80
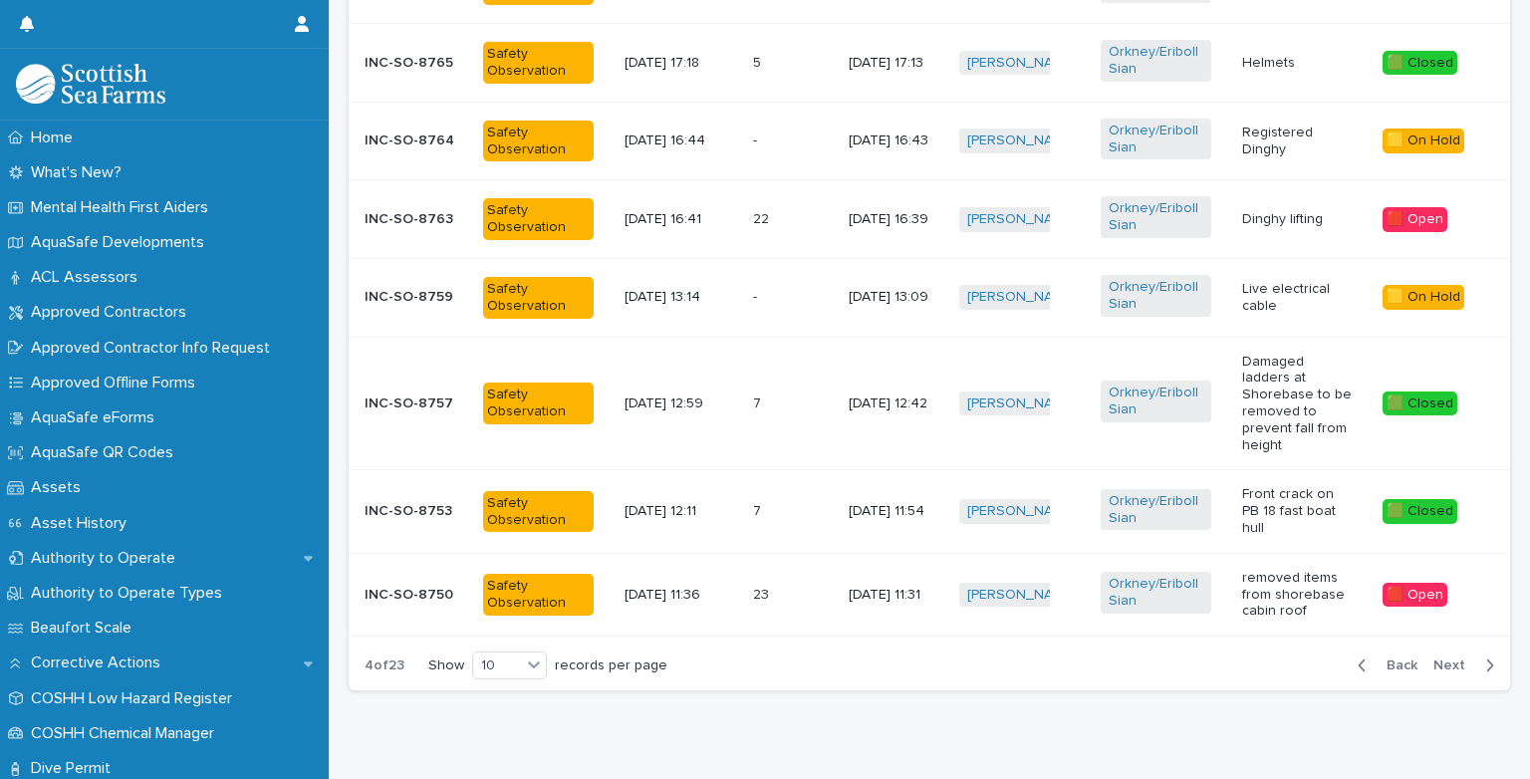
scroll to position [1075, 0]
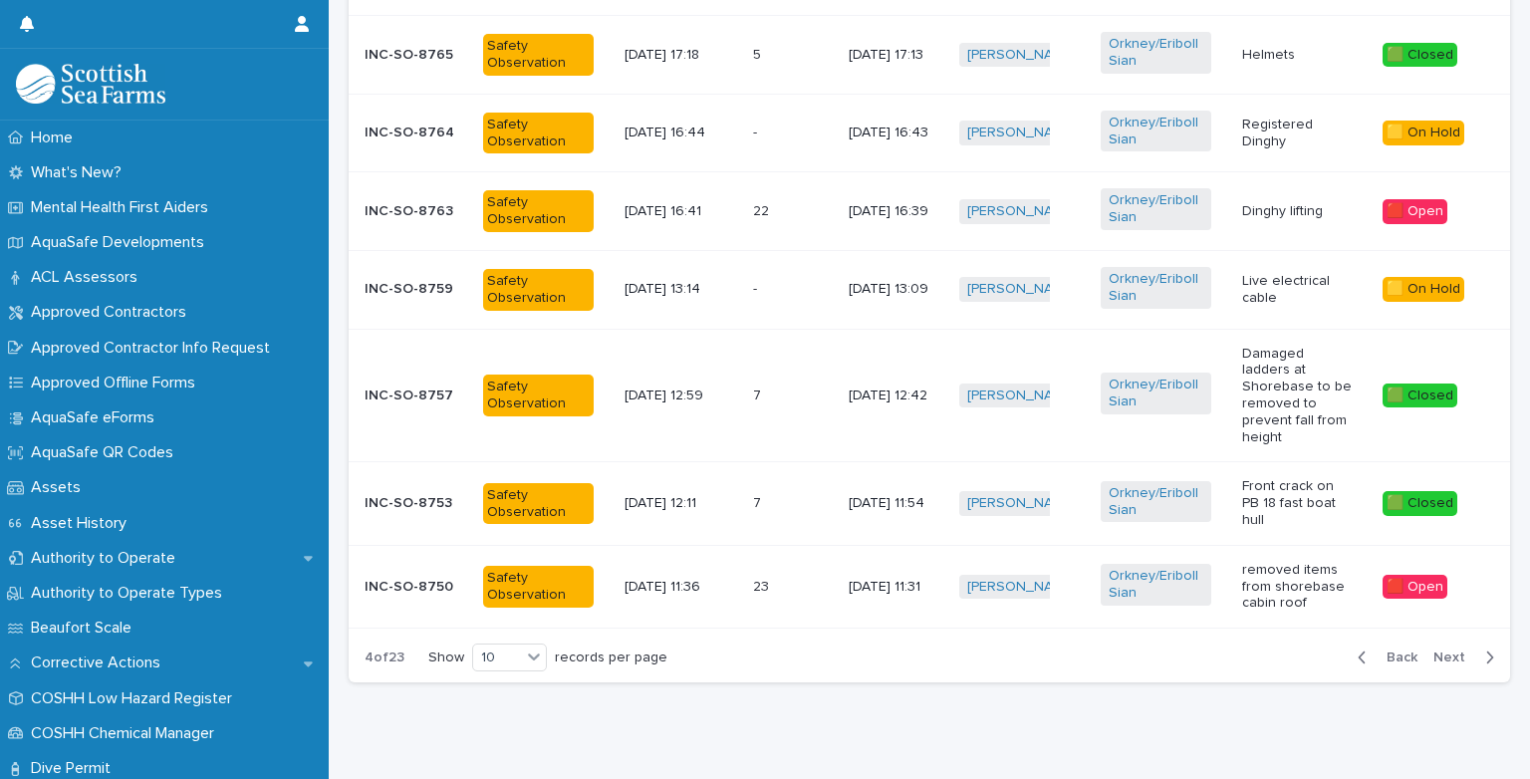
click at [1394, 650] on span "Back" at bounding box center [1395, 657] width 43 height 14
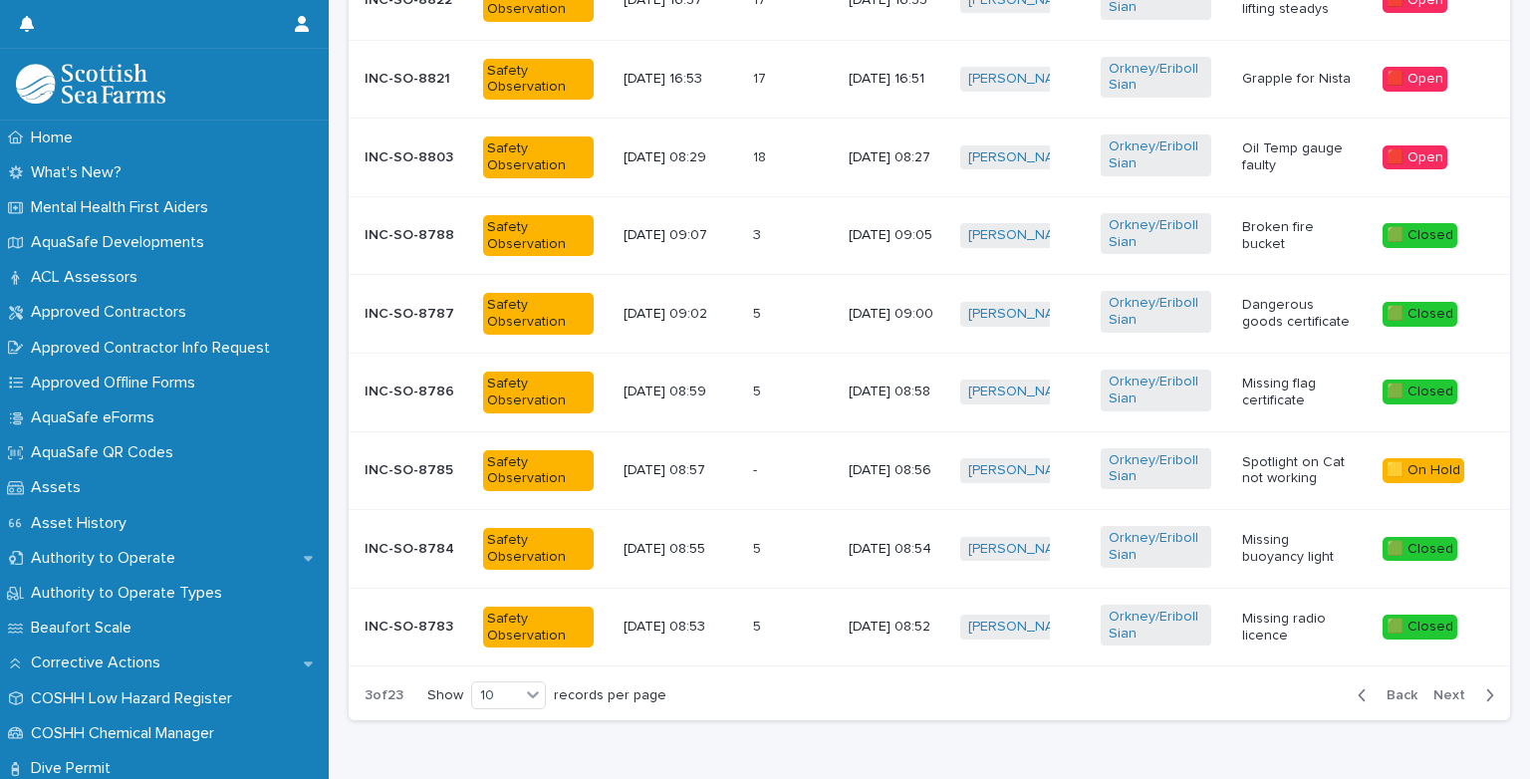
scroll to position [1001, 0]
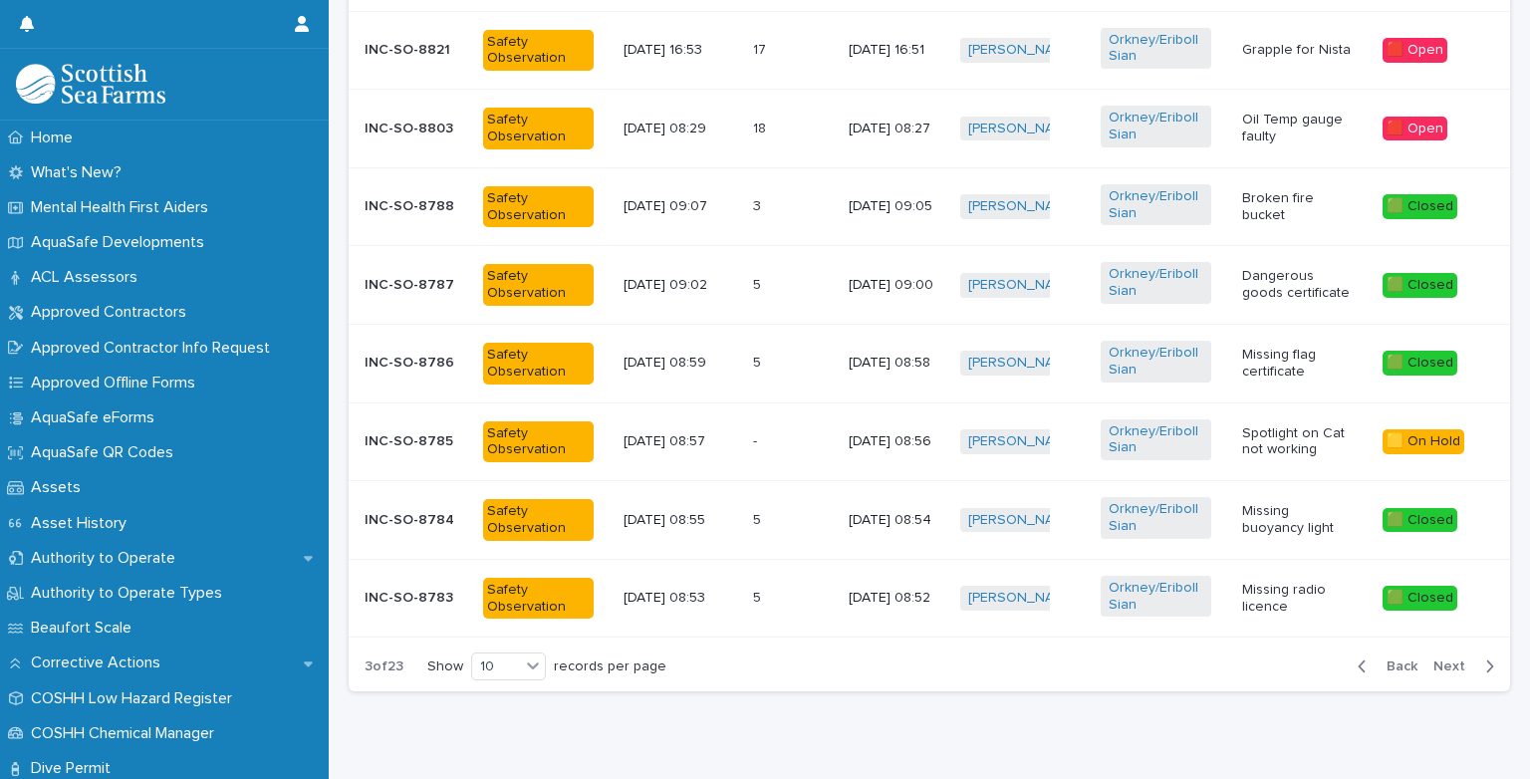
click at [1374, 667] on span "Back" at bounding box center [1395, 666] width 43 height 14
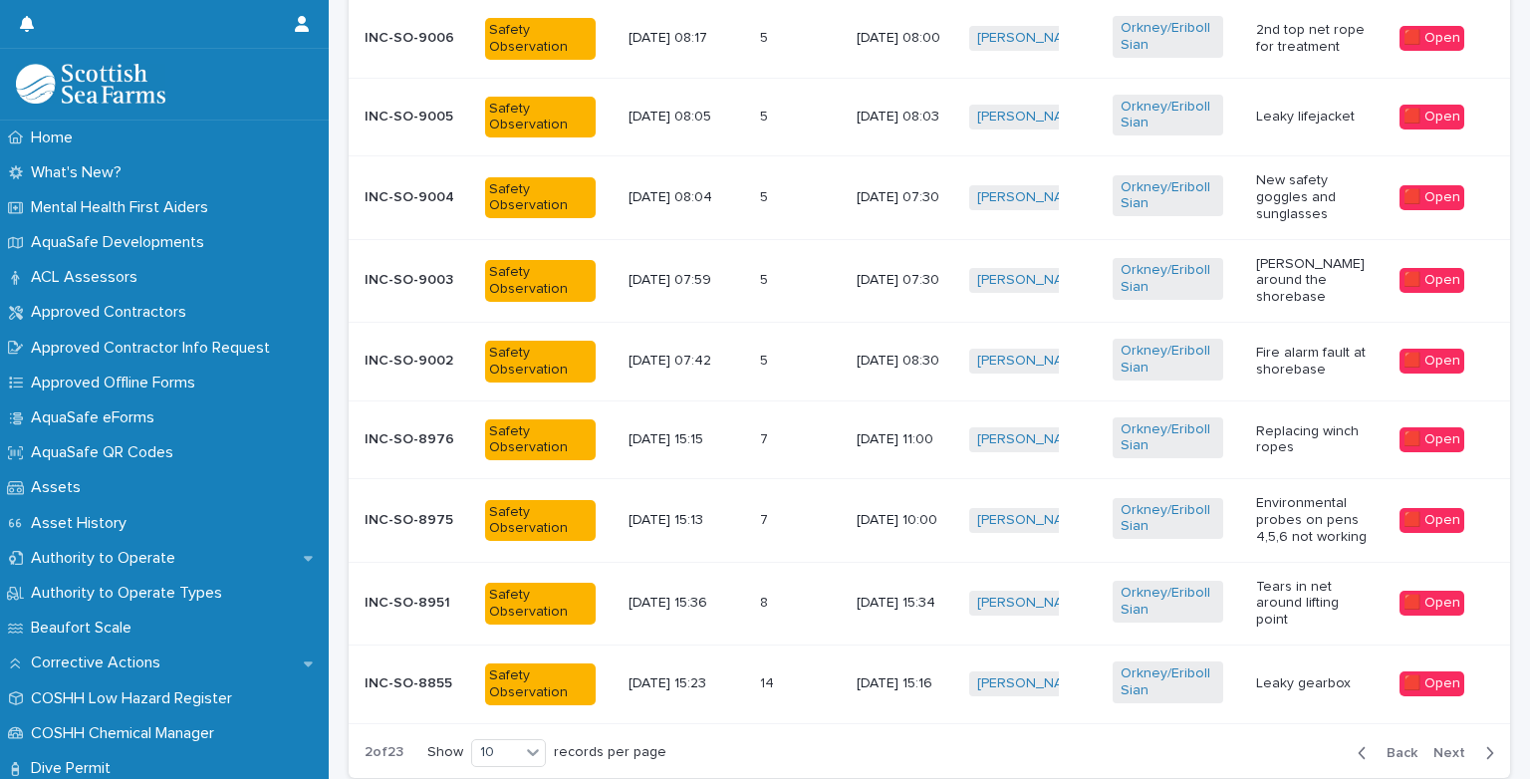
scroll to position [1024, 0]
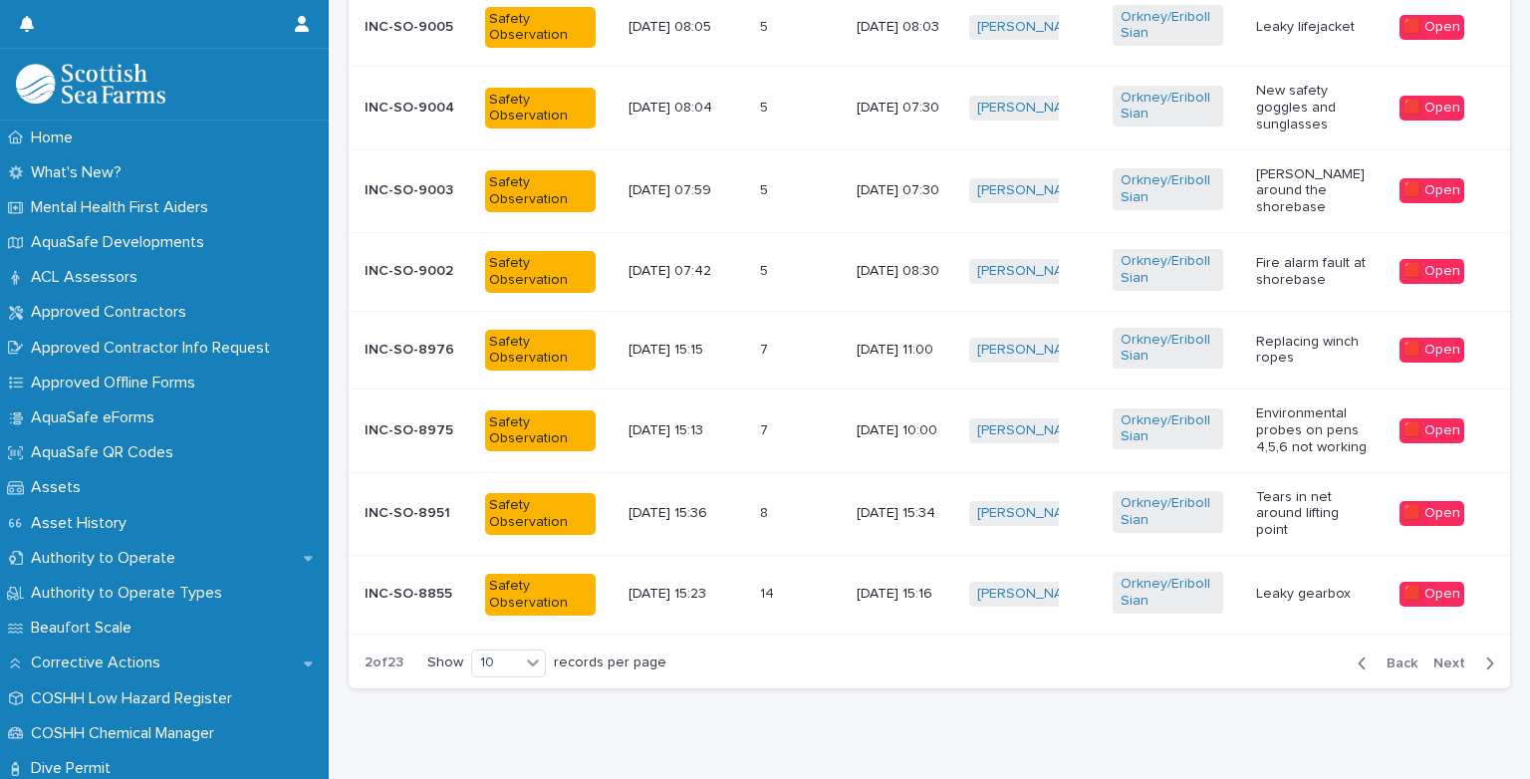
click at [1401, 656] on span "Back" at bounding box center [1395, 663] width 43 height 14
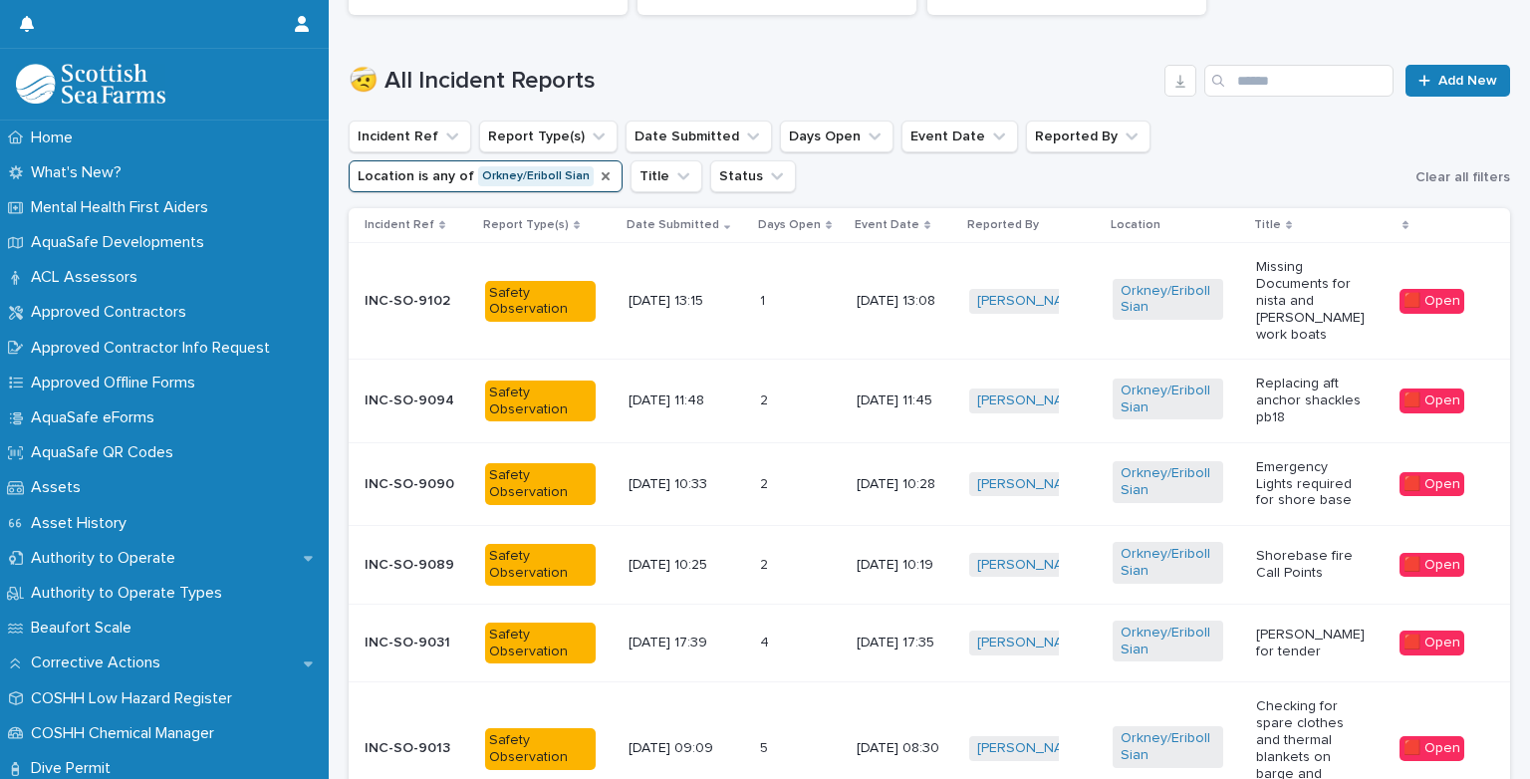
scroll to position [637, 0]
